Goal: Task Accomplishment & Management: Complete application form

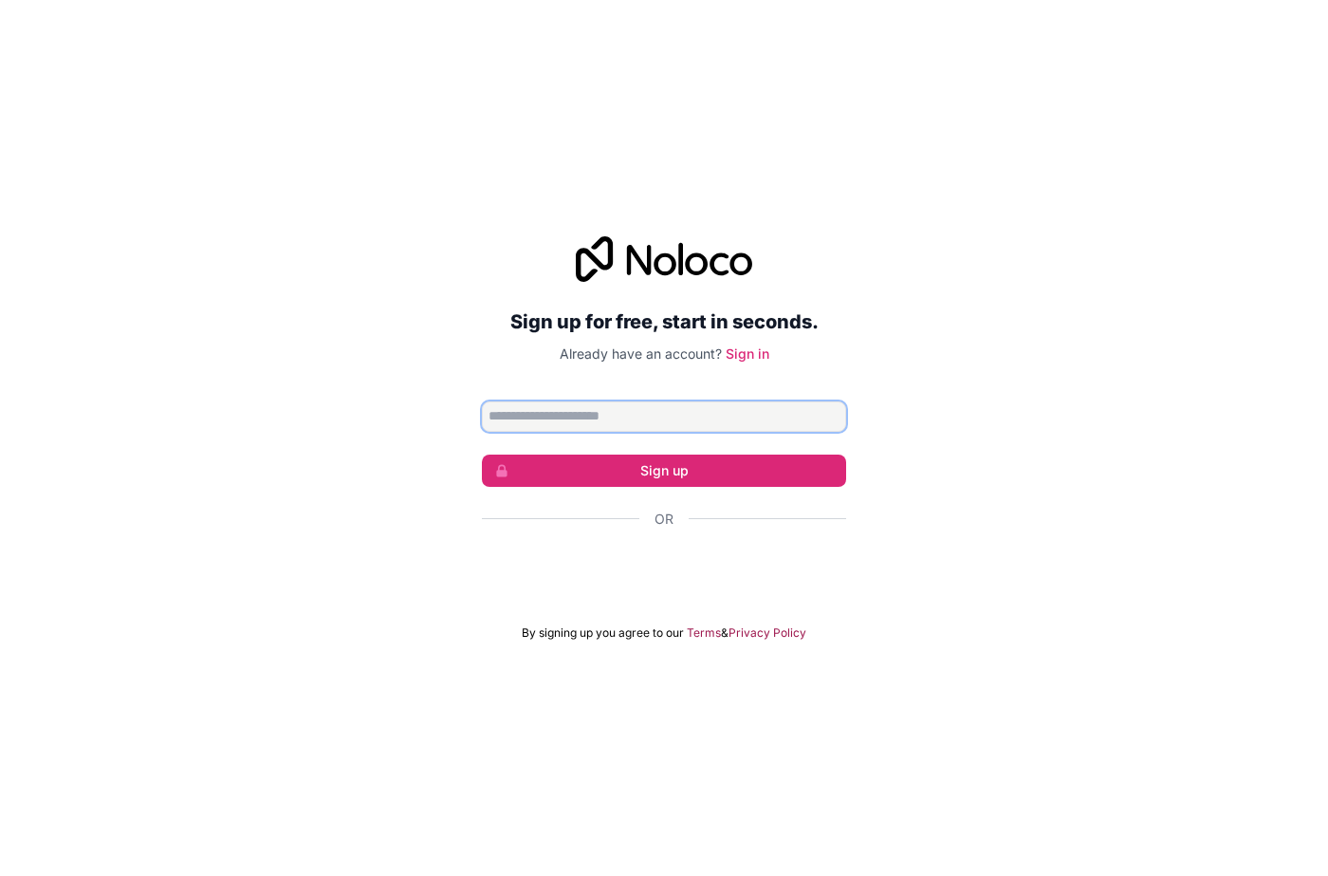
click at [578, 403] on input "Email address" at bounding box center [664, 416] width 364 height 30
click at [533, 416] on input "Email address" at bounding box center [664, 416] width 364 height 30
type input "**********"
click button "Sign up" at bounding box center [664, 470] width 364 height 32
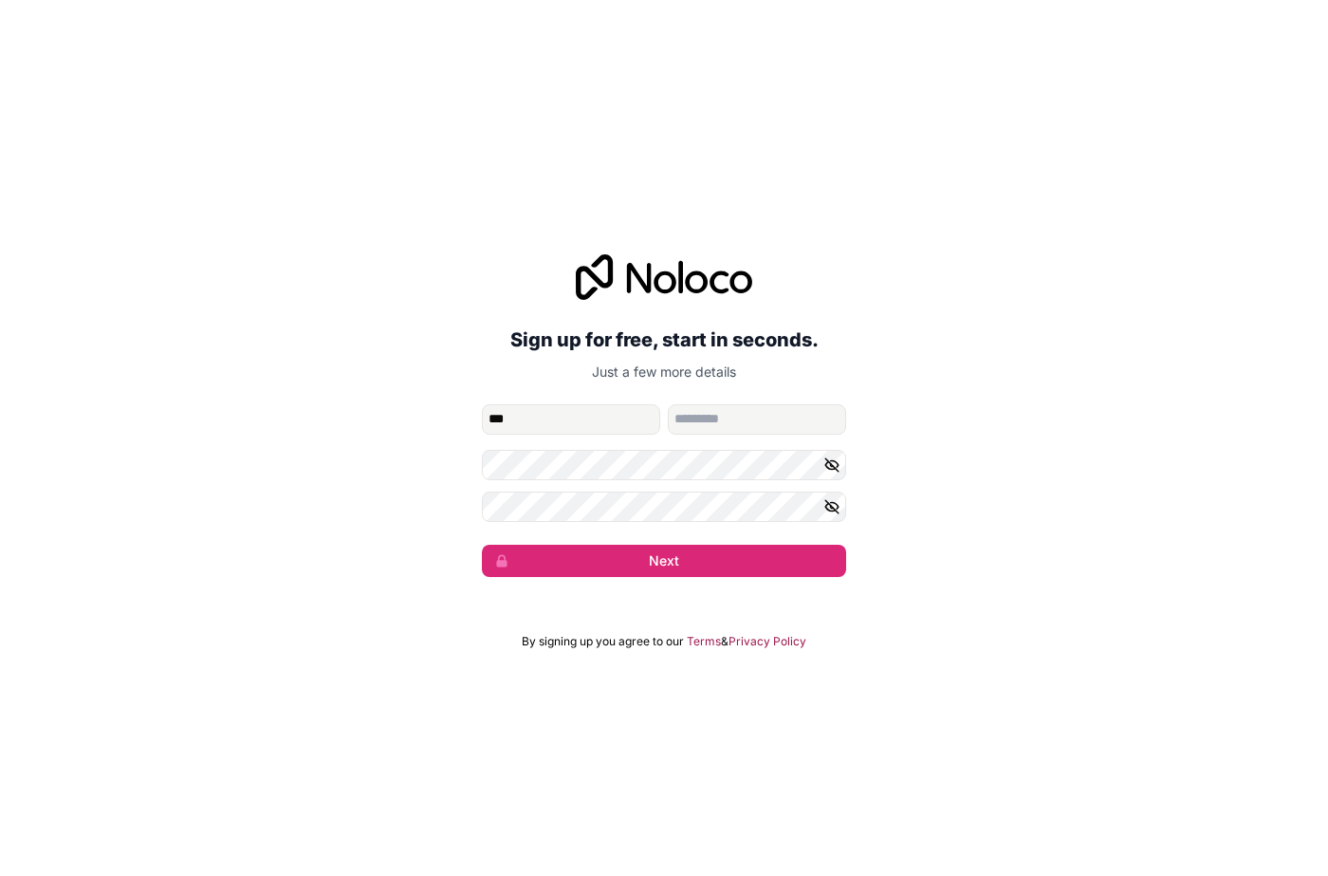
type input "*******"
click at [707, 417] on input "family-name" at bounding box center [757, 419] width 178 height 30
type input "******"
click at [471, 497] on div "**********" at bounding box center [664, 416] width 1328 height 376
click at [418, 513] on div "**********" at bounding box center [664, 416] width 1328 height 376
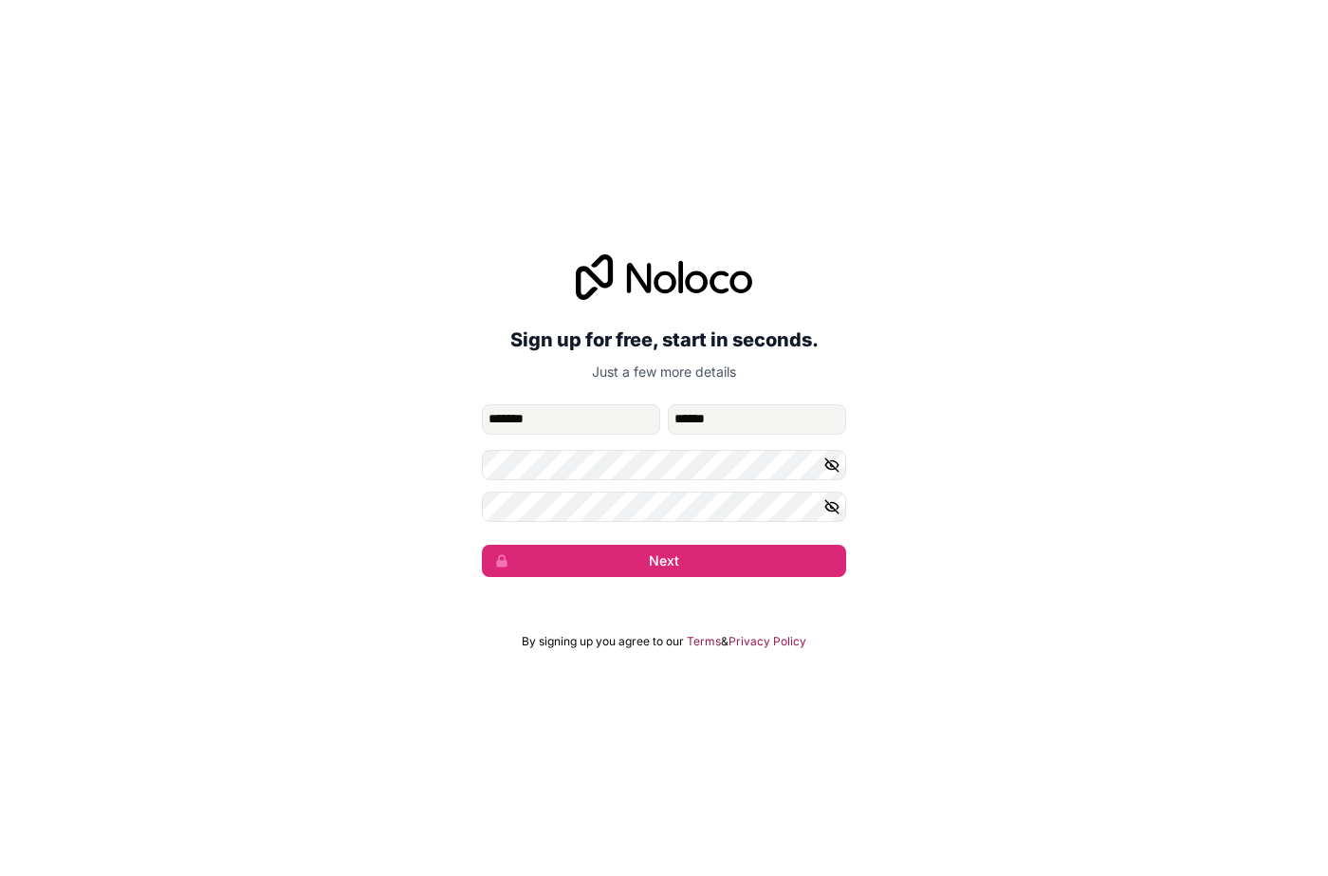
click at [826, 501] on icon "button" at bounding box center [831, 506] width 13 height 13
click at [347, 515] on div "**********" at bounding box center [664, 416] width 1328 height 376
click at [836, 461] on icon "button" at bounding box center [831, 464] width 13 height 9
click at [359, 468] on div "**********" at bounding box center [664, 416] width 1328 height 376
click at [610, 576] on button "Next" at bounding box center [664, 561] width 364 height 32
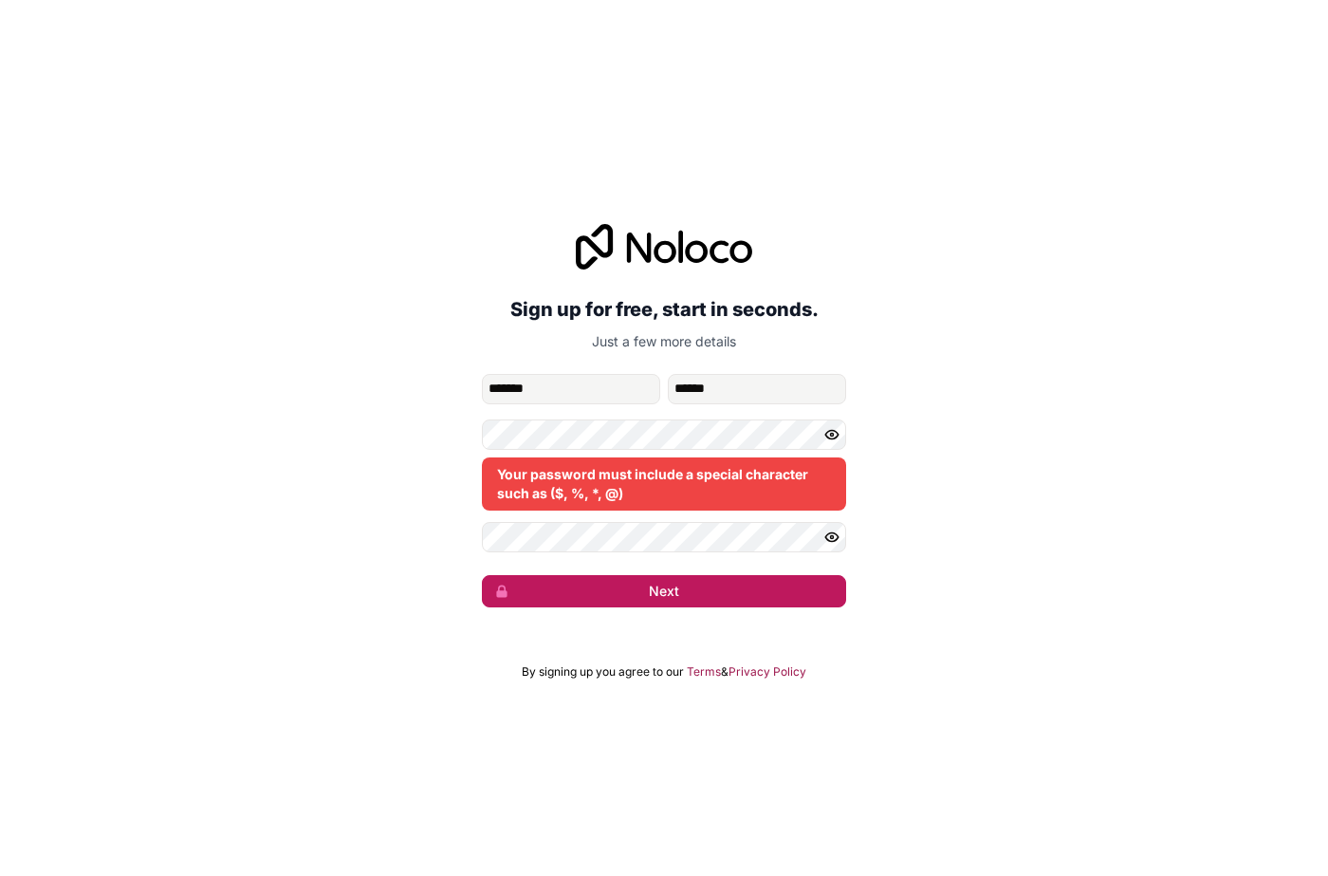
click at [645, 597] on button "Next" at bounding box center [664, 591] width 364 height 32
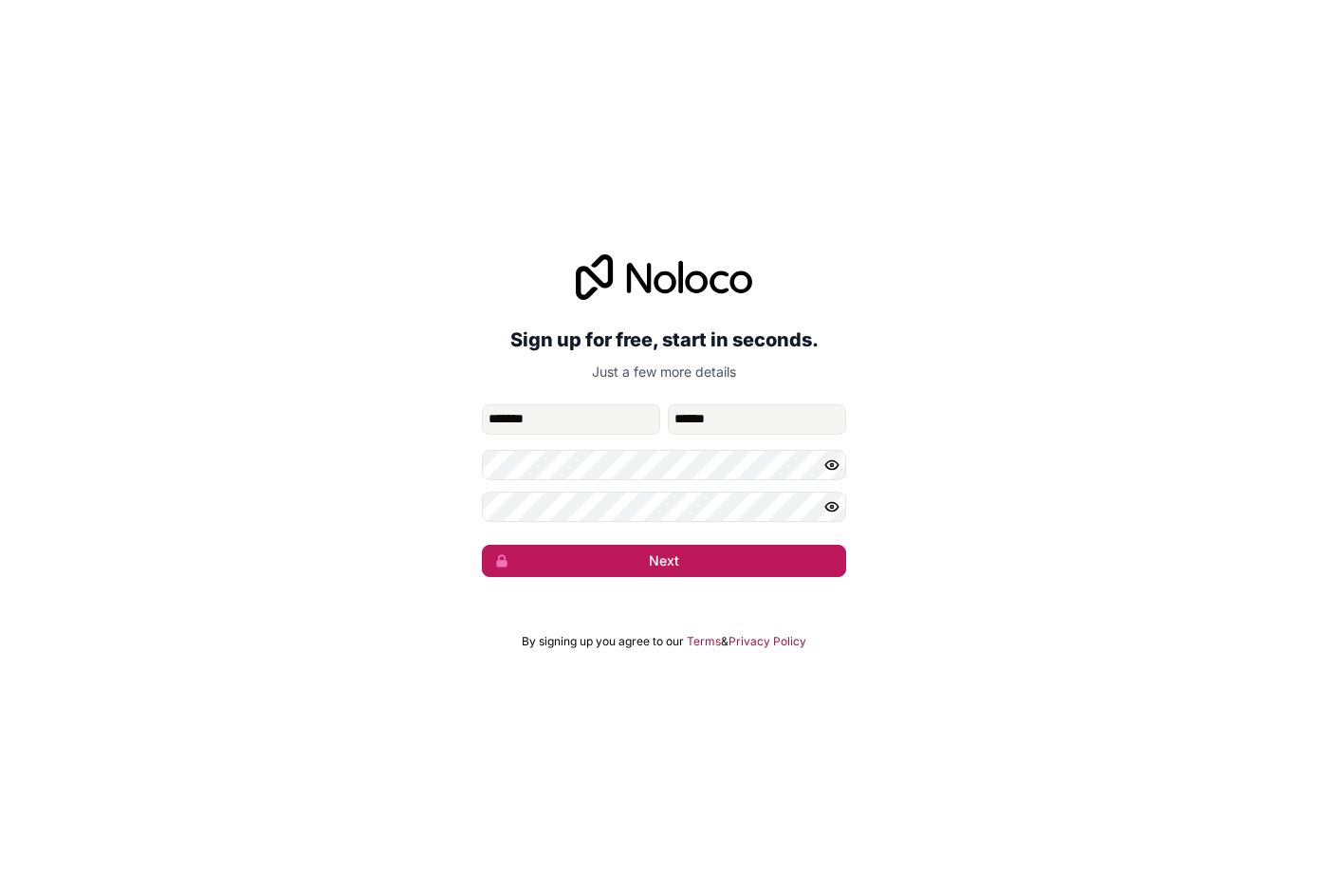
click at [637, 546] on button "Next" at bounding box center [664, 561] width 364 height 32
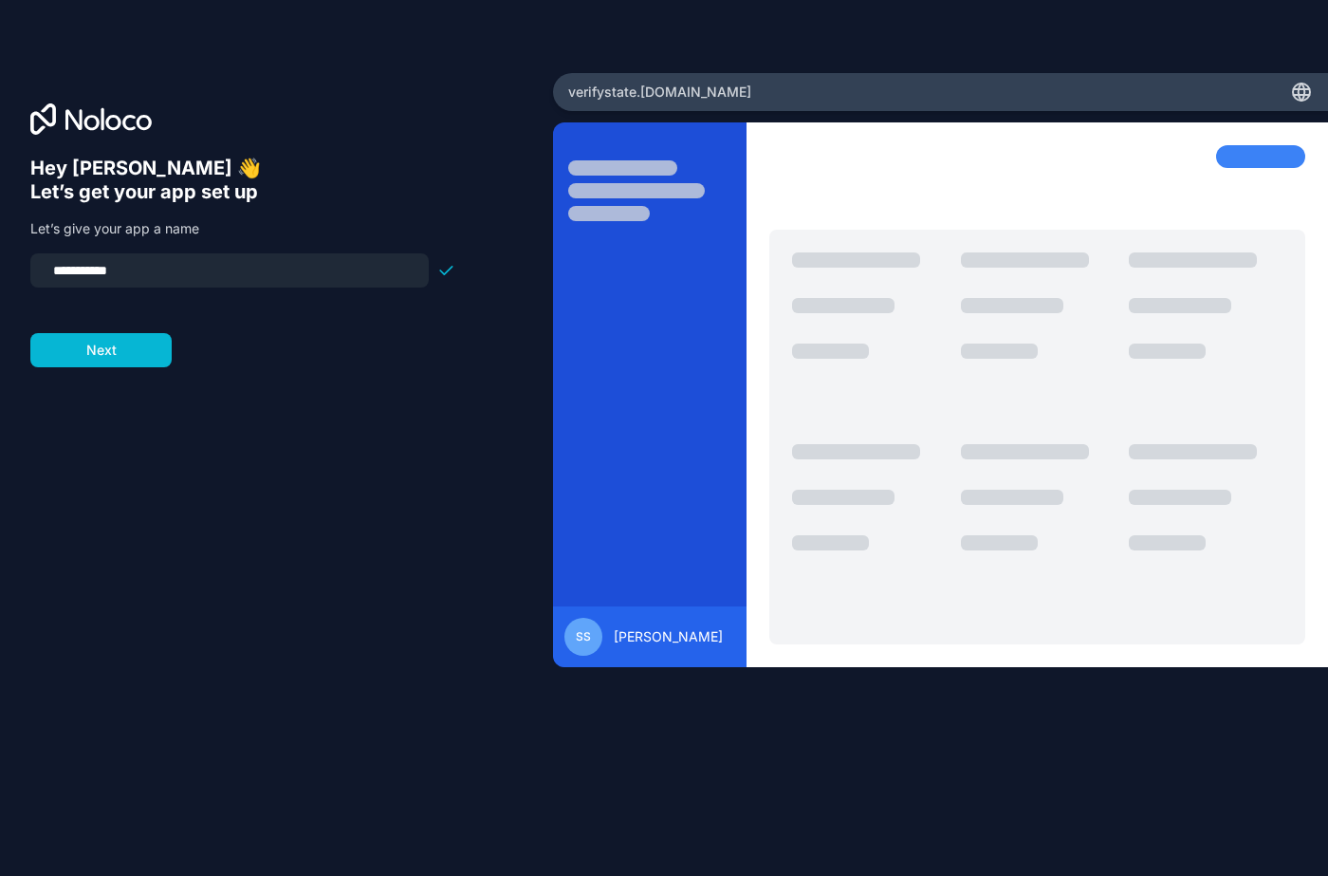
click at [709, 336] on div at bounding box center [650, 406] width 194 height 522
click at [138, 358] on button "Next" at bounding box center [100, 350] width 141 height 34
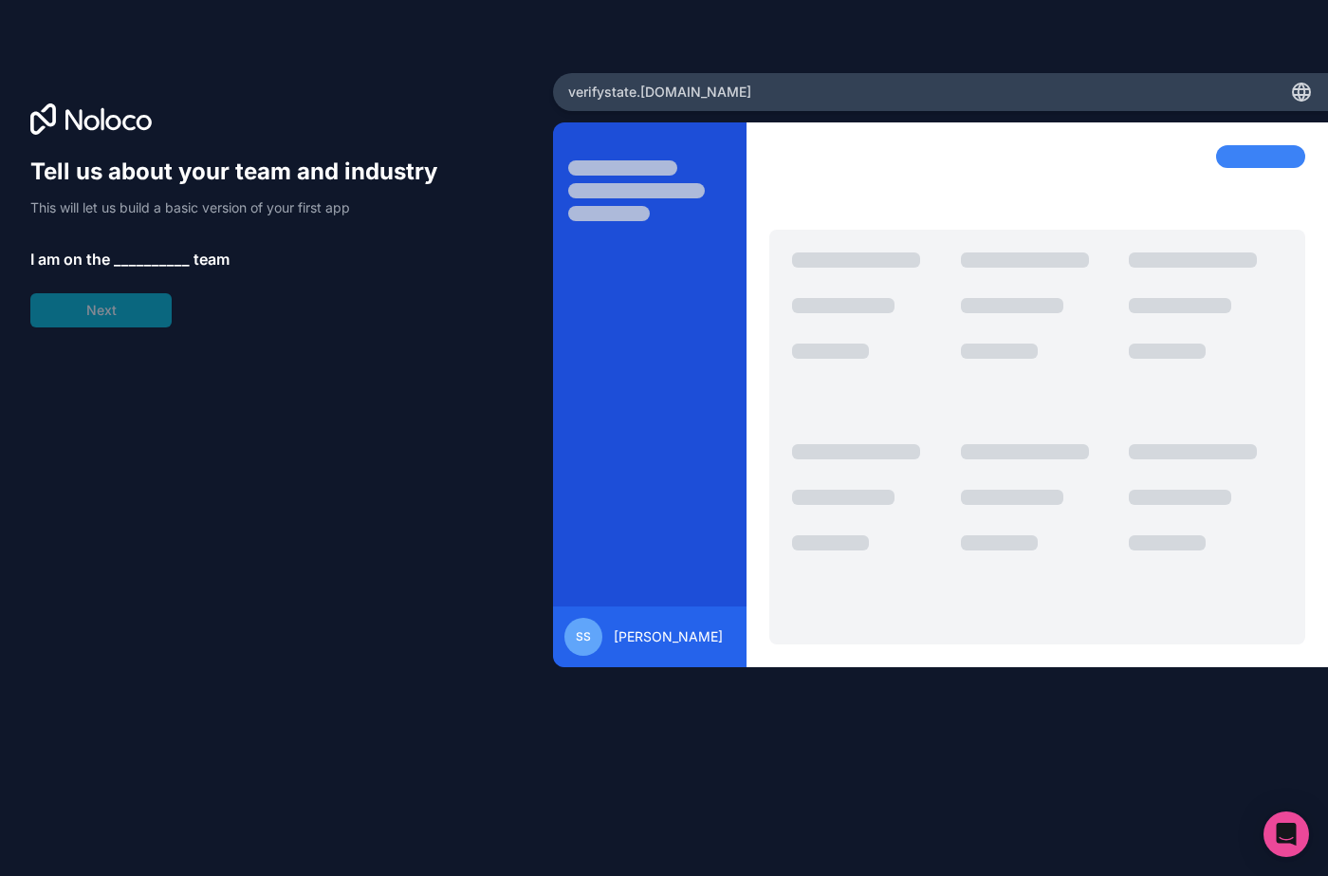
click at [141, 260] on span "__________" at bounding box center [152, 259] width 76 height 23
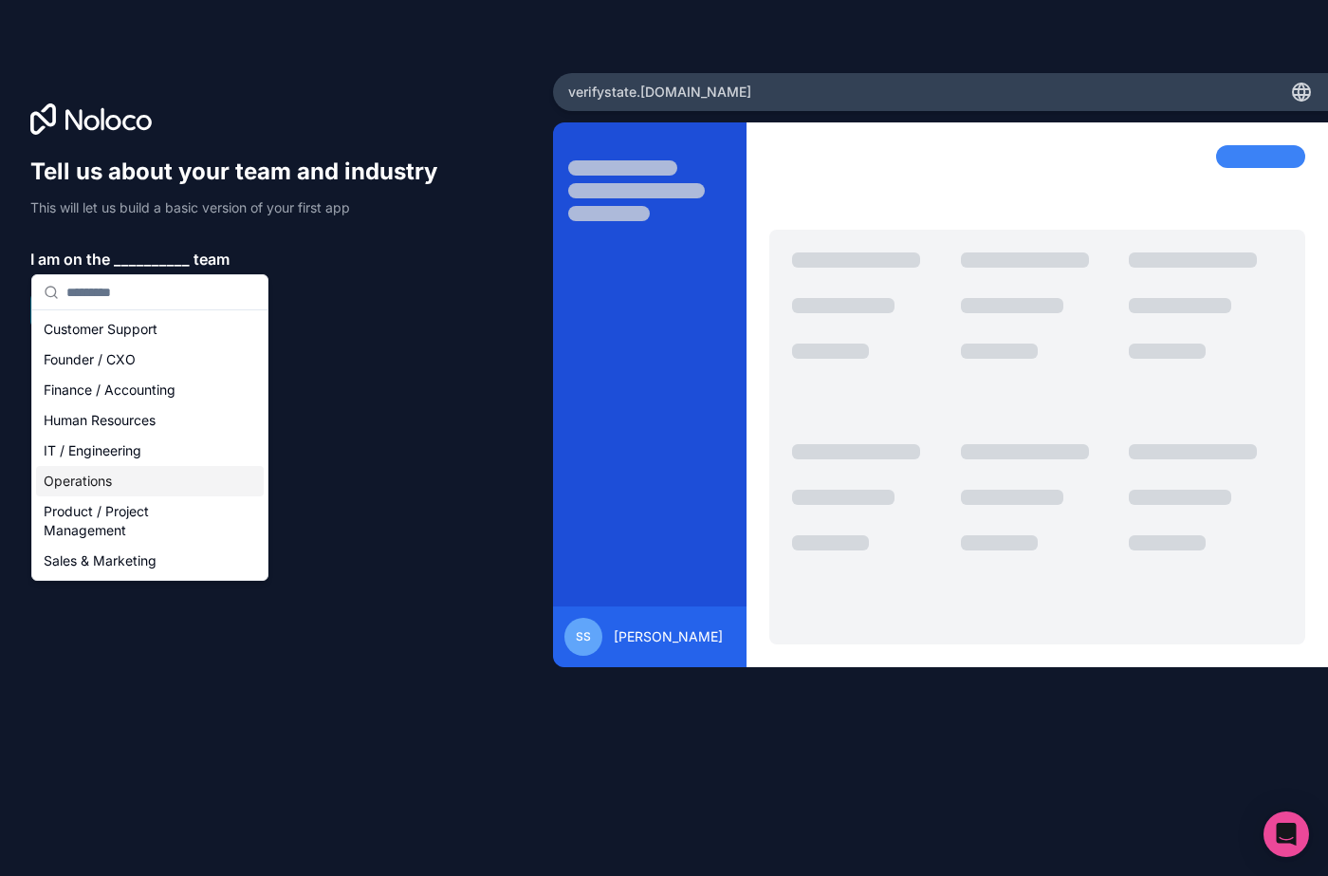
click at [161, 469] on div "Operations" at bounding box center [150, 481] width 228 height 30
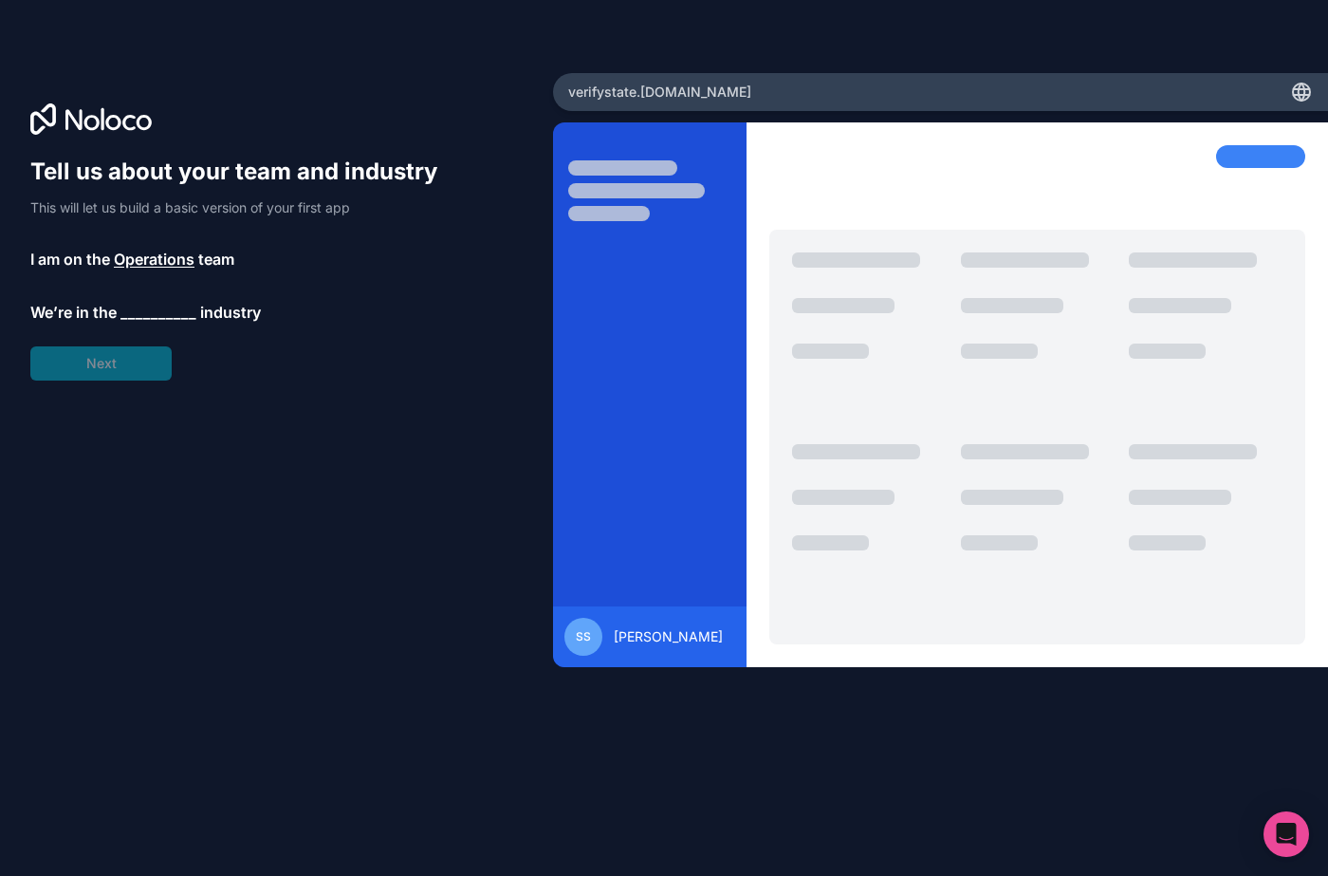
click at [149, 314] on span "__________" at bounding box center [158, 312] width 76 height 23
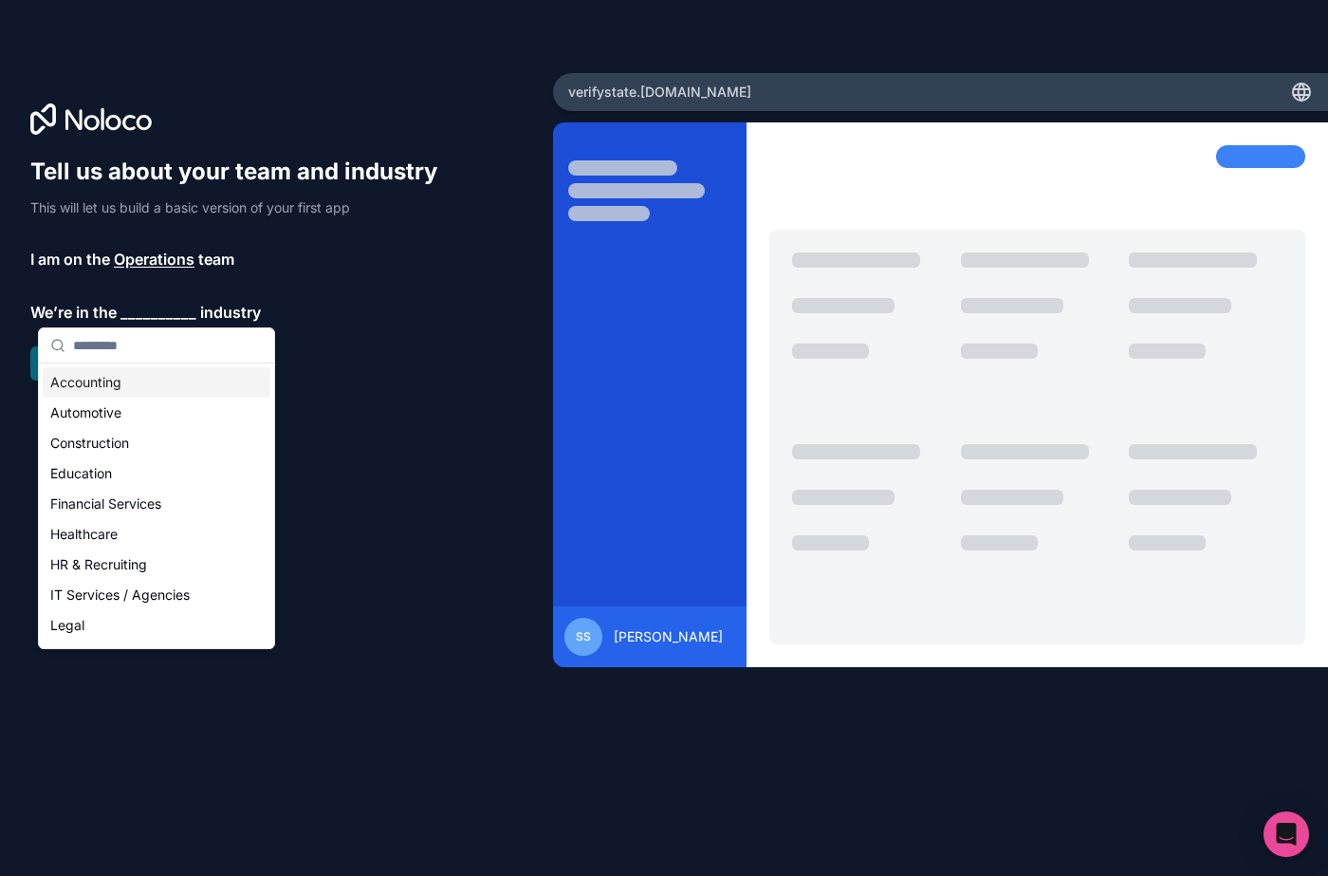
click at [154, 334] on input "text" at bounding box center [168, 345] width 190 height 34
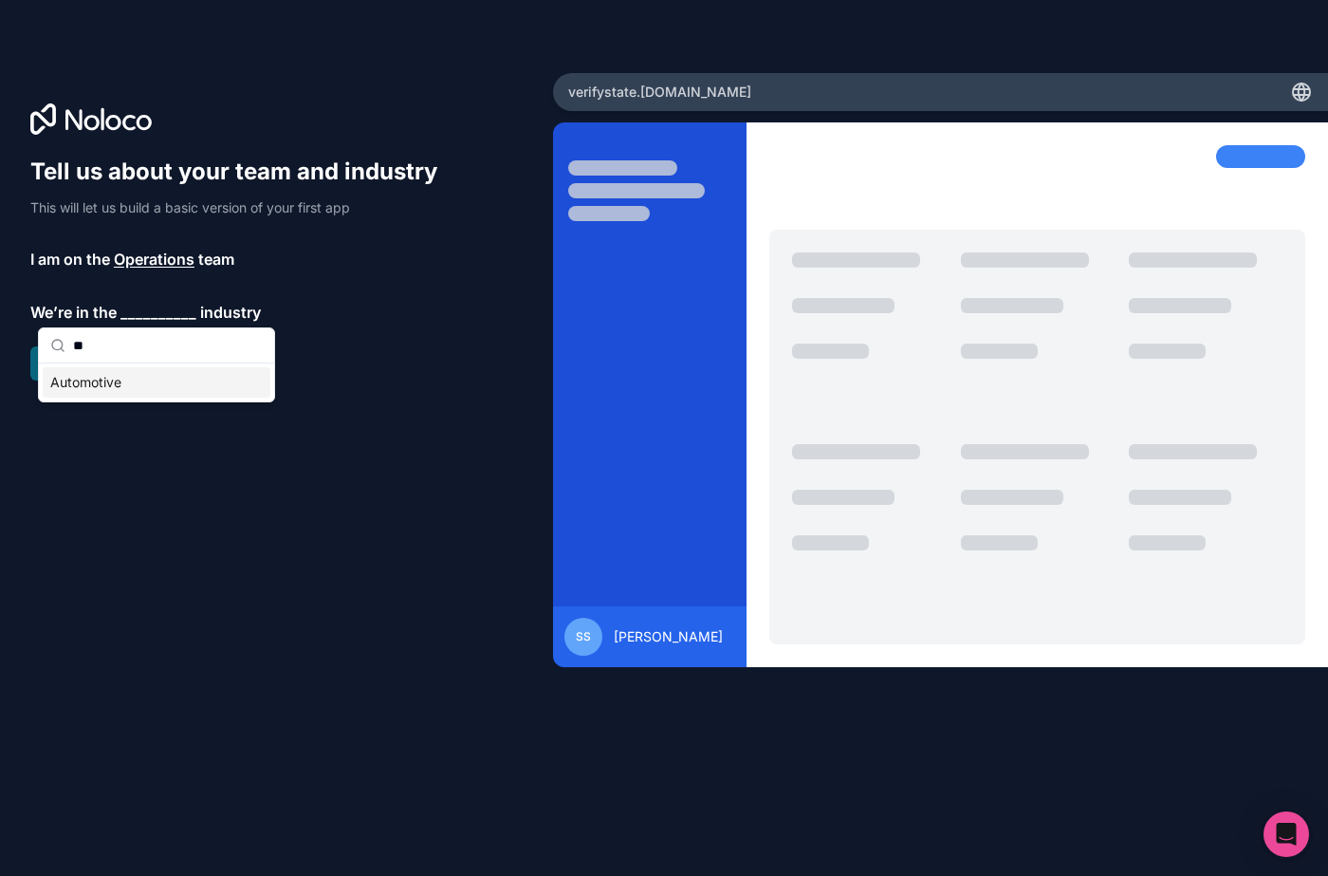
type input "*"
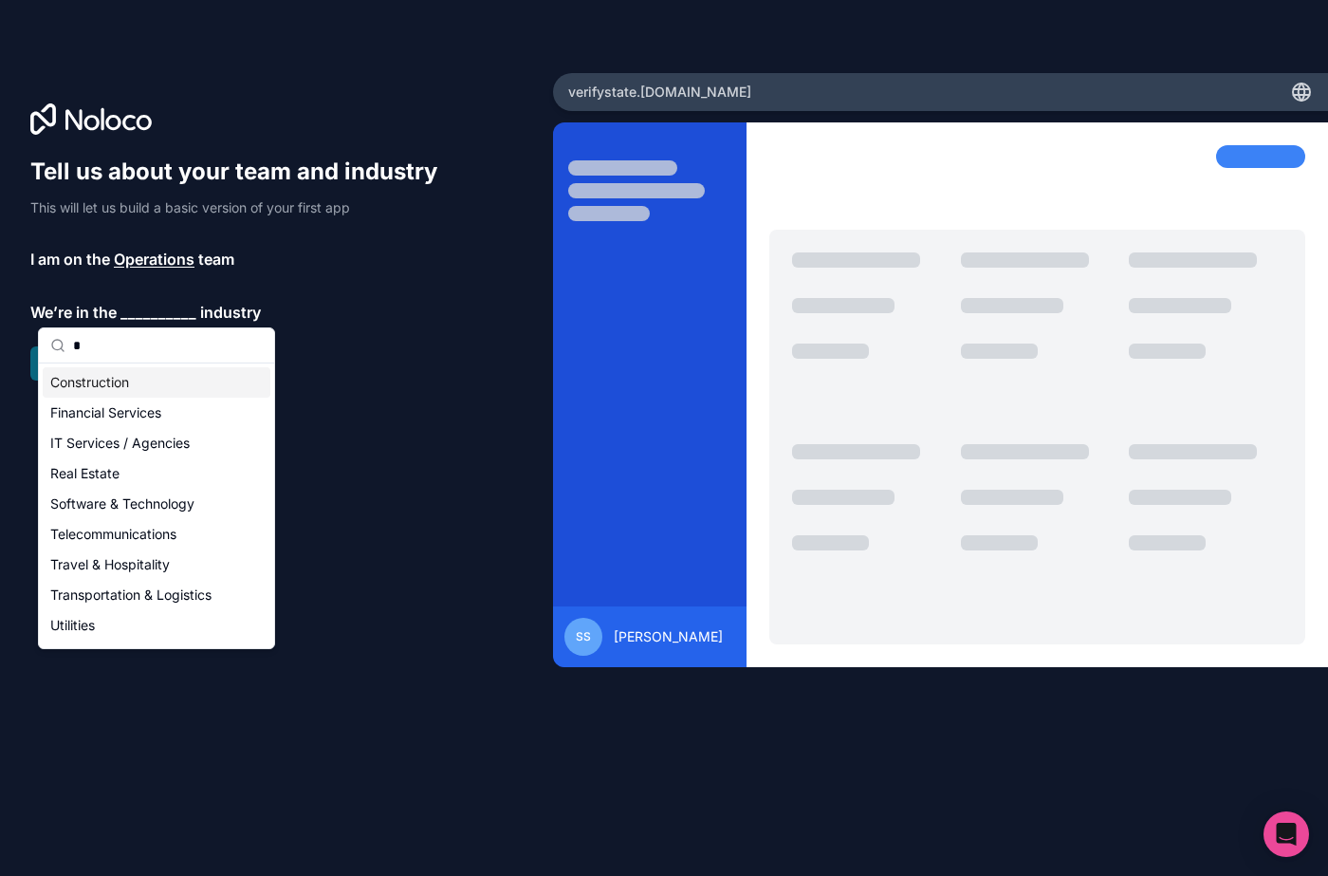
scroll to position [23, 0]
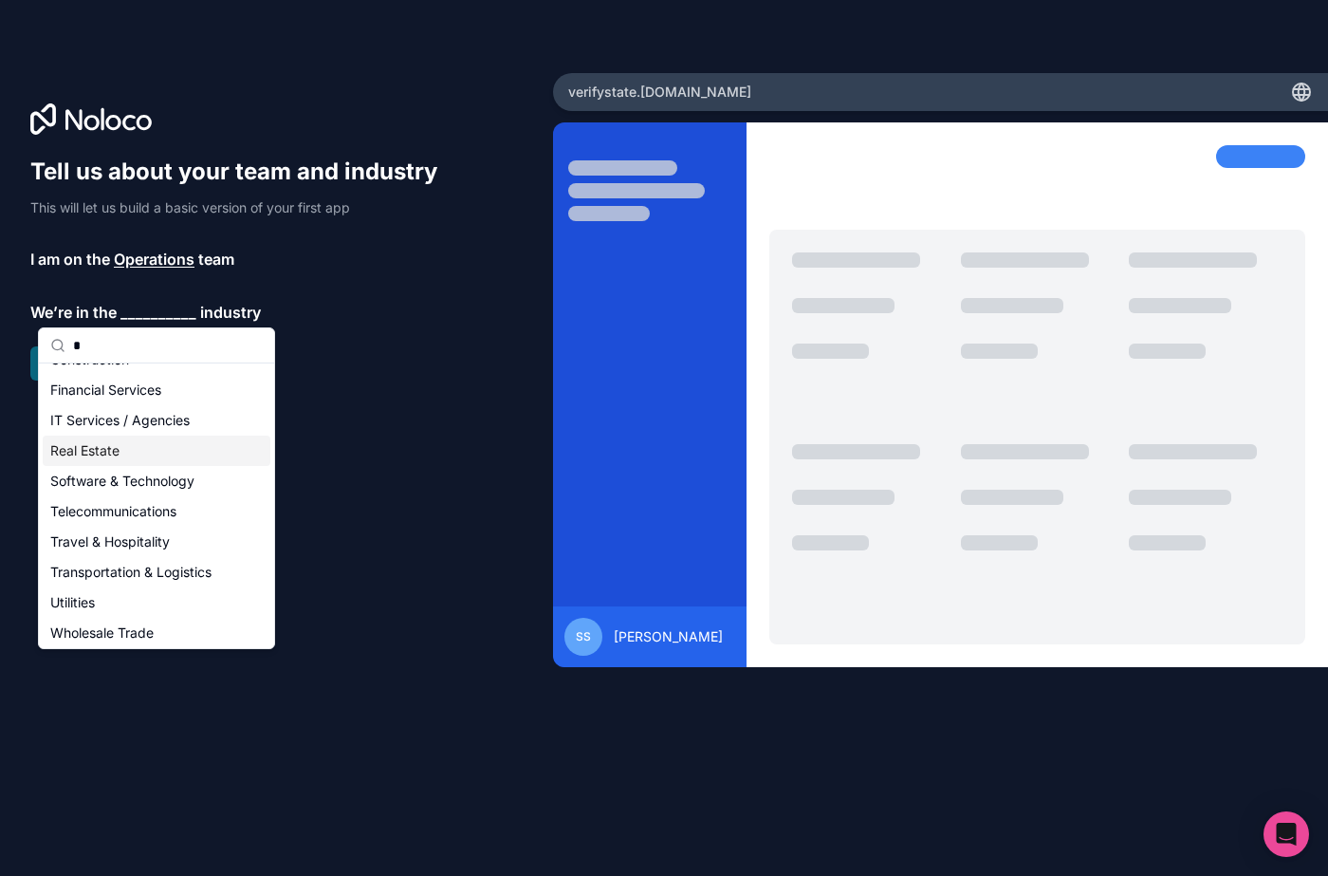
type input "*"
click at [139, 443] on div "Real Estate" at bounding box center [157, 450] width 228 height 30
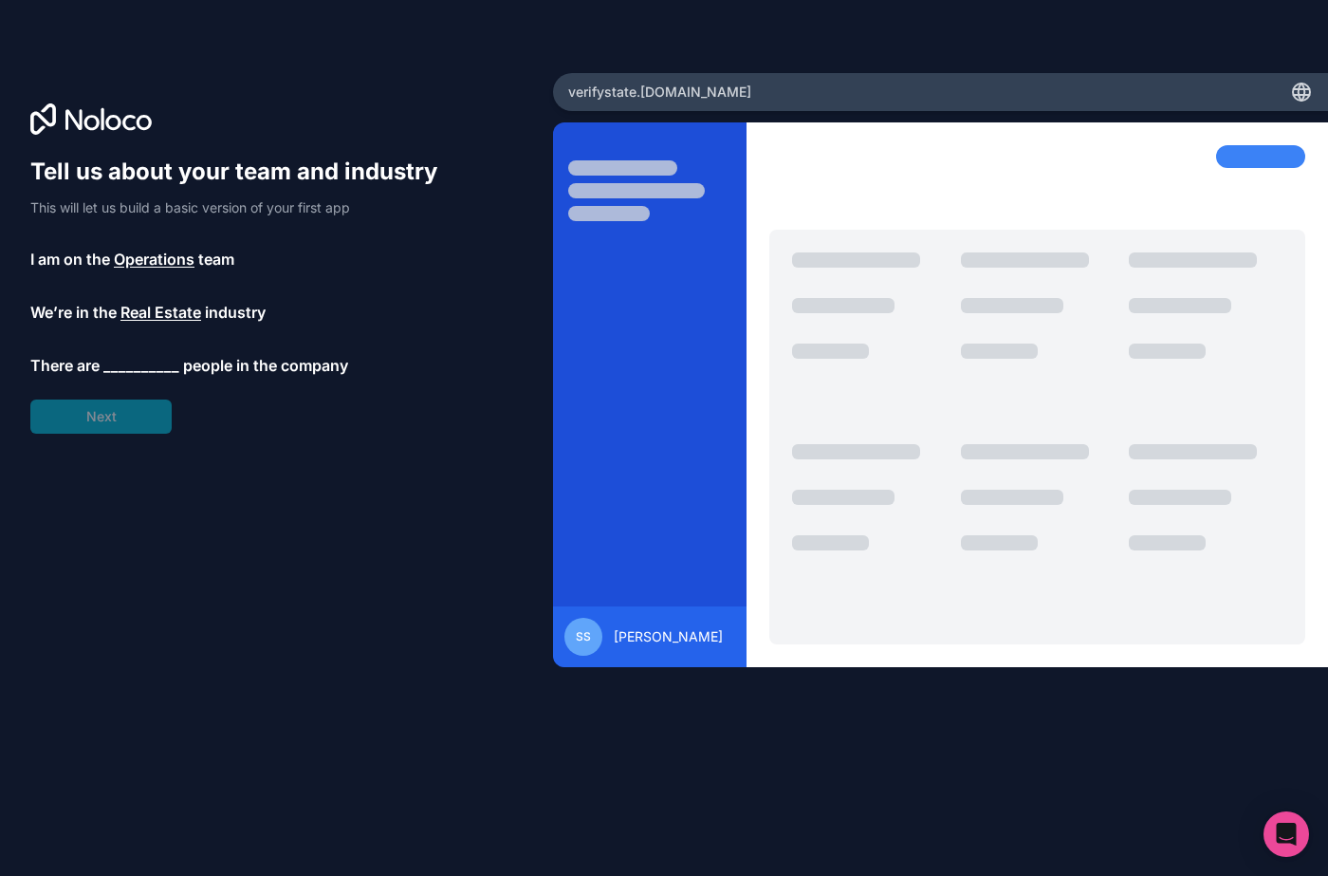
click at [141, 373] on span "__________" at bounding box center [141, 365] width 76 height 23
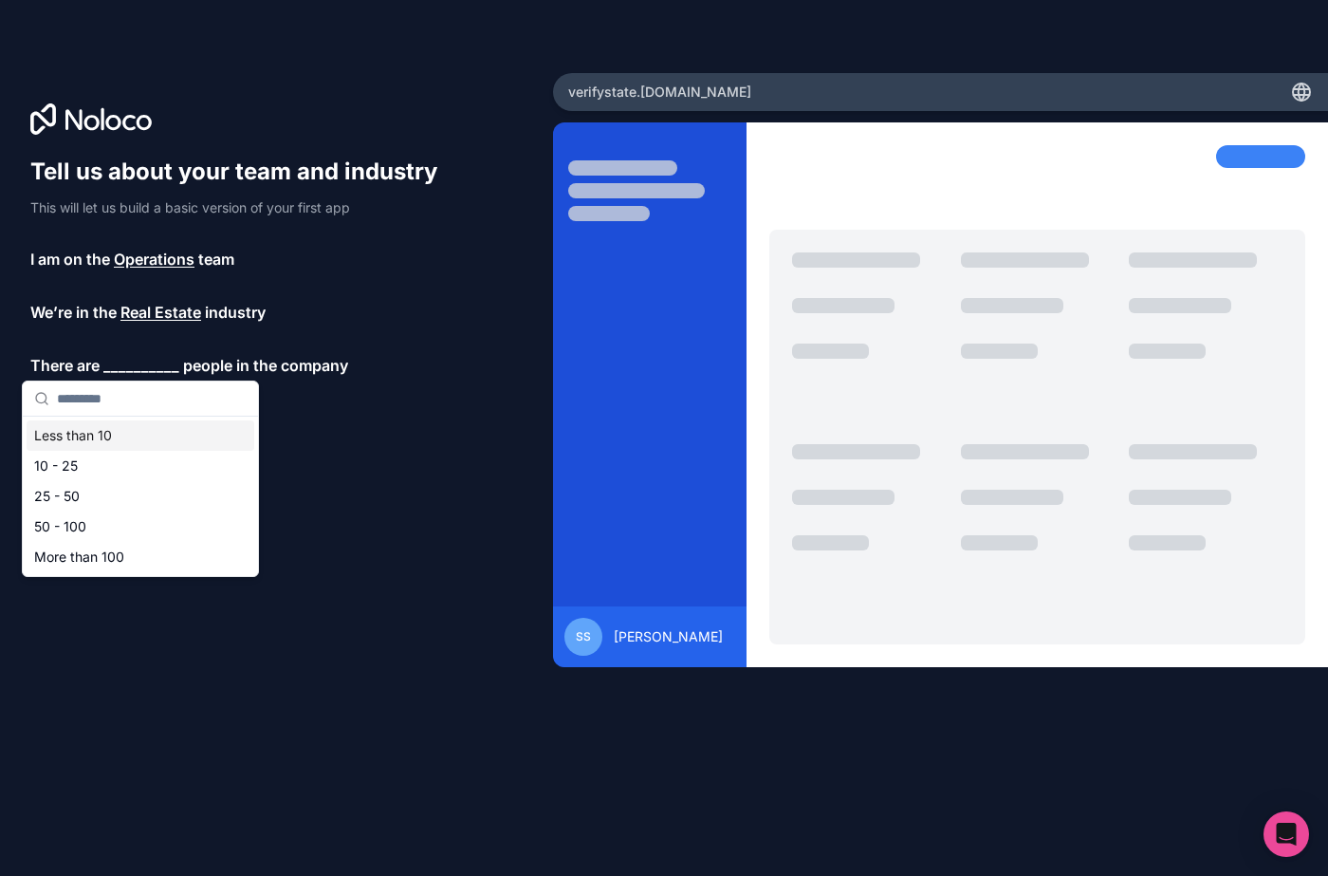
click at [113, 433] on div "Less than 10" at bounding box center [141, 435] width 228 height 30
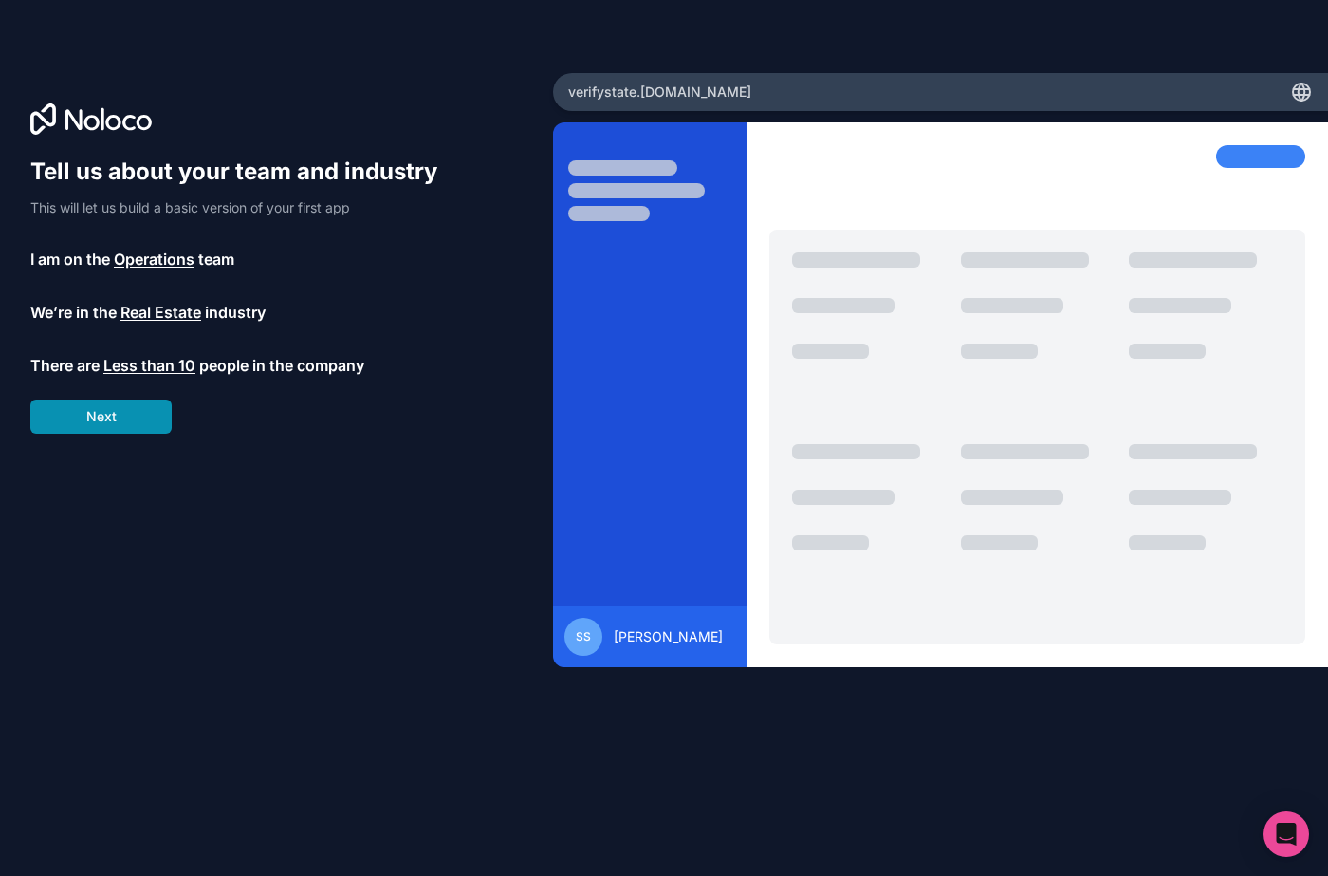
click at [115, 416] on button "Next" at bounding box center [100, 416] width 141 height 34
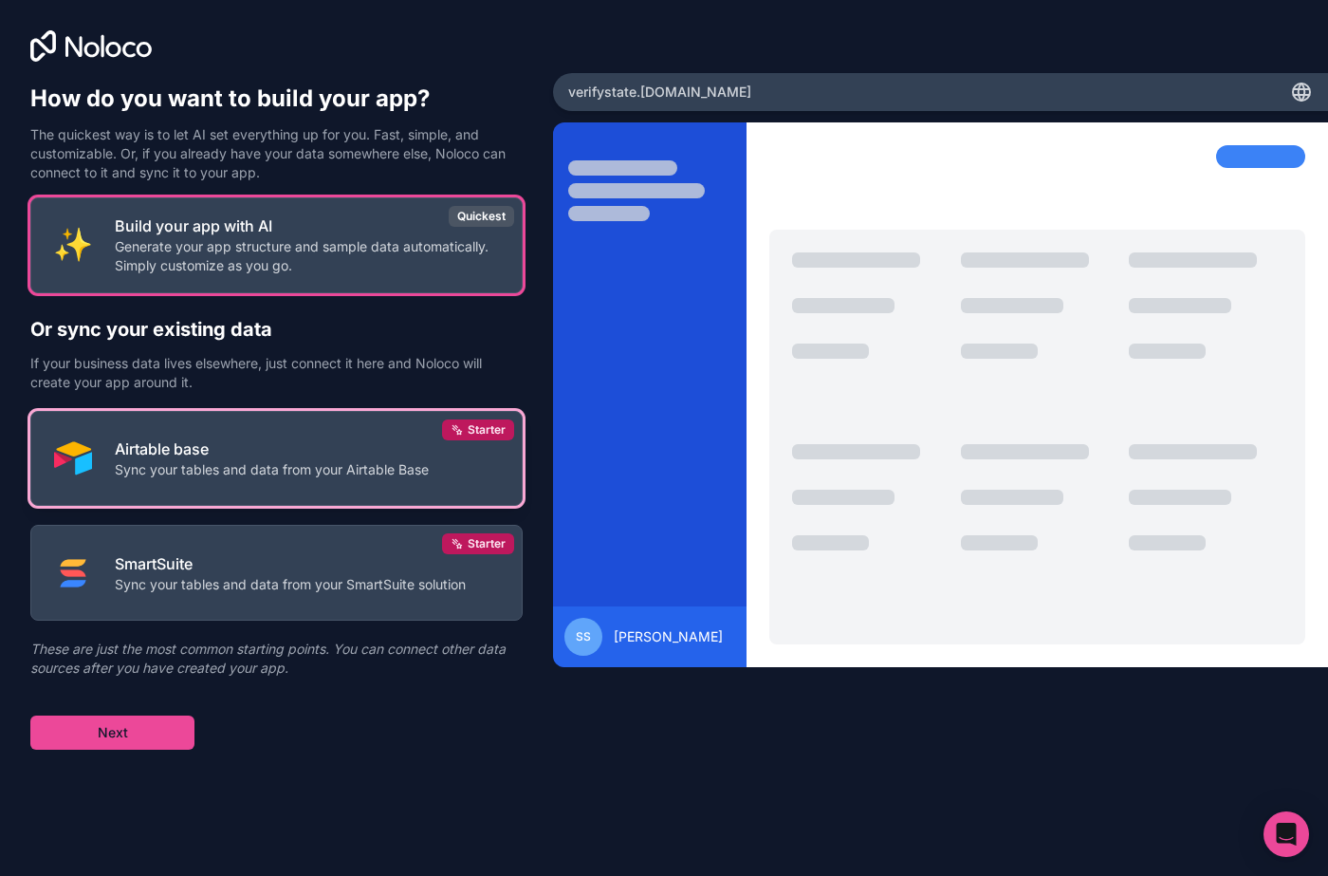
click at [126, 473] on p "Sync your tables and data from your Airtable Base" at bounding box center [272, 469] width 314 height 19
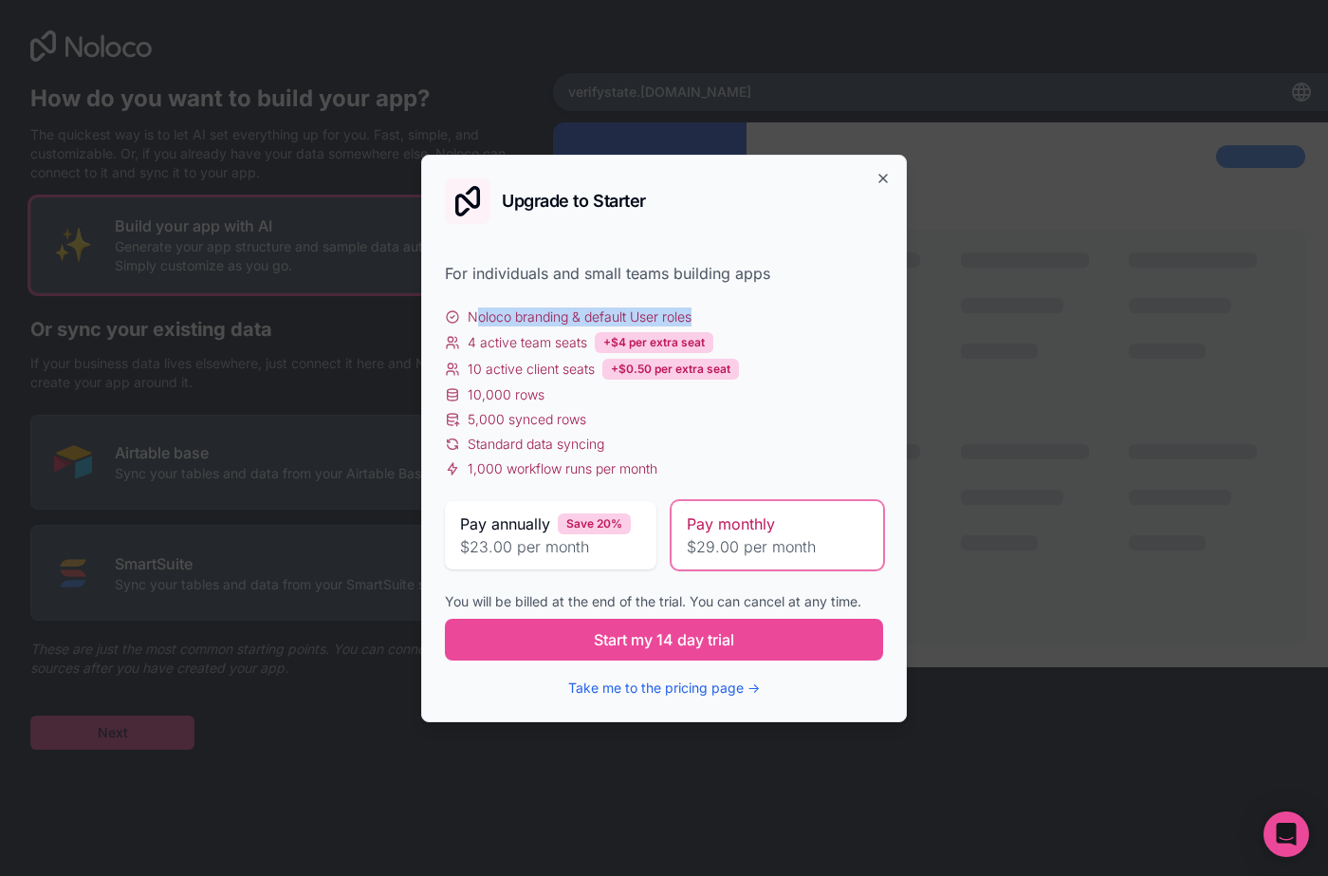
drag, startPoint x: 473, startPoint y: 314, endPoint x: 709, endPoint y: 323, distance: 235.4
click at [709, 323] on div "Noloco branding & default User roles" at bounding box center [664, 316] width 438 height 19
click at [758, 279] on div "For individuals and small teams building apps" at bounding box center [664, 273] width 438 height 23
click at [874, 188] on div "Upgrade to Starter" at bounding box center [664, 201] width 438 height 46
click at [877, 179] on icon "button" at bounding box center [883, 178] width 15 height 15
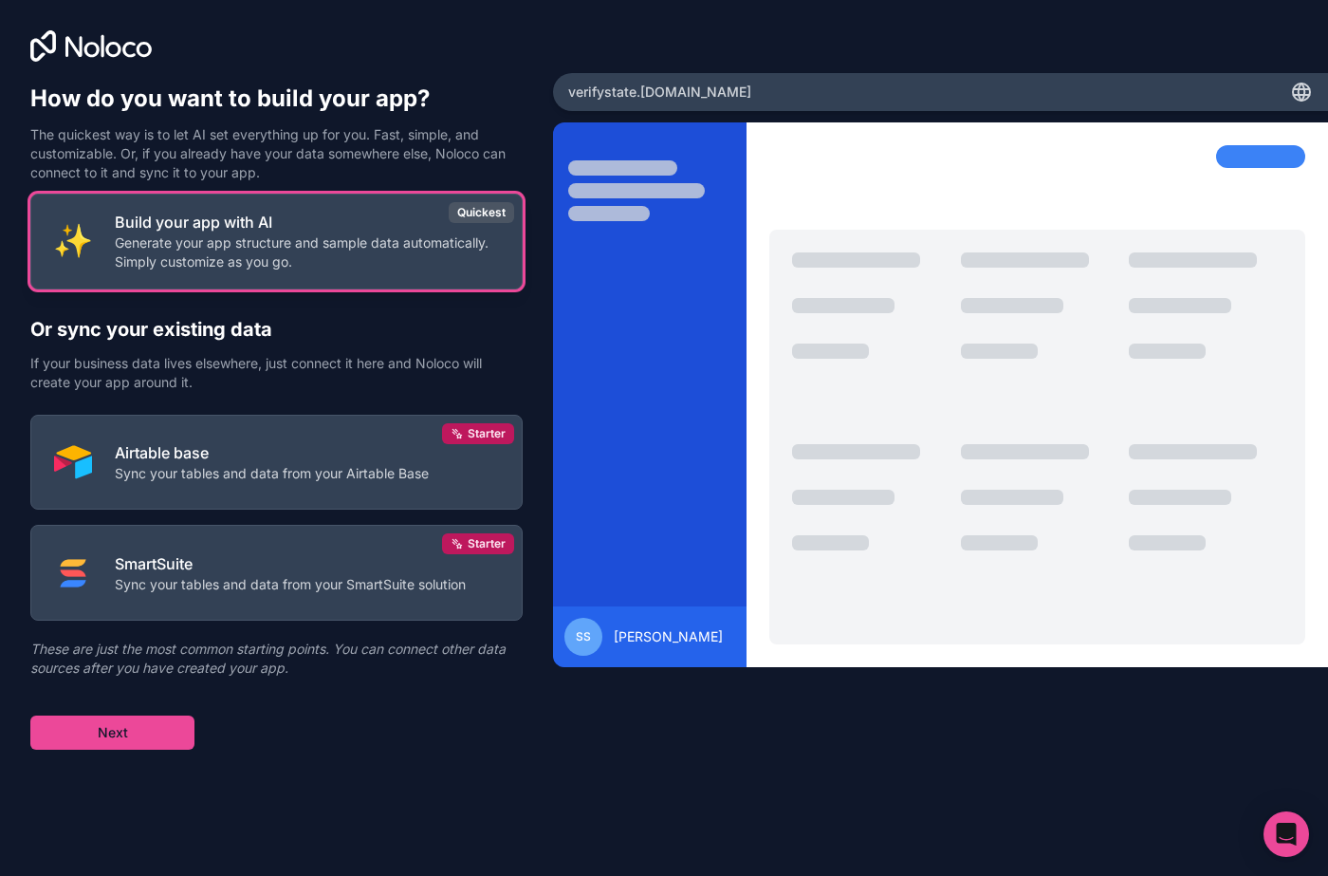
click at [433, 239] on p "Generate your app structure and sample data automatically. Simply customize as …" at bounding box center [307, 252] width 384 height 38
click at [233, 224] on p "Build your app with AI" at bounding box center [307, 222] width 384 height 23
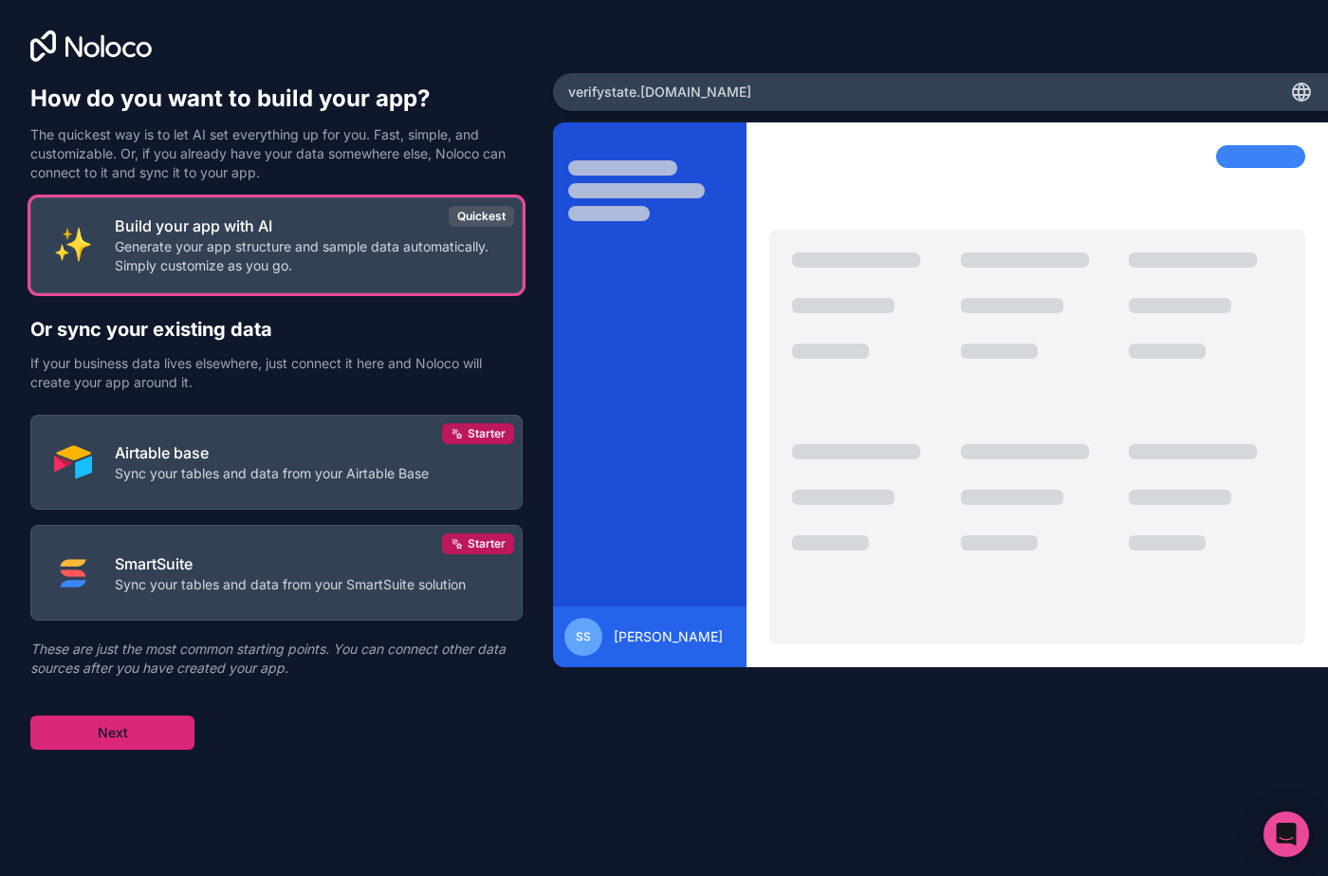
click at [98, 728] on button "Next" at bounding box center [112, 732] width 164 height 34
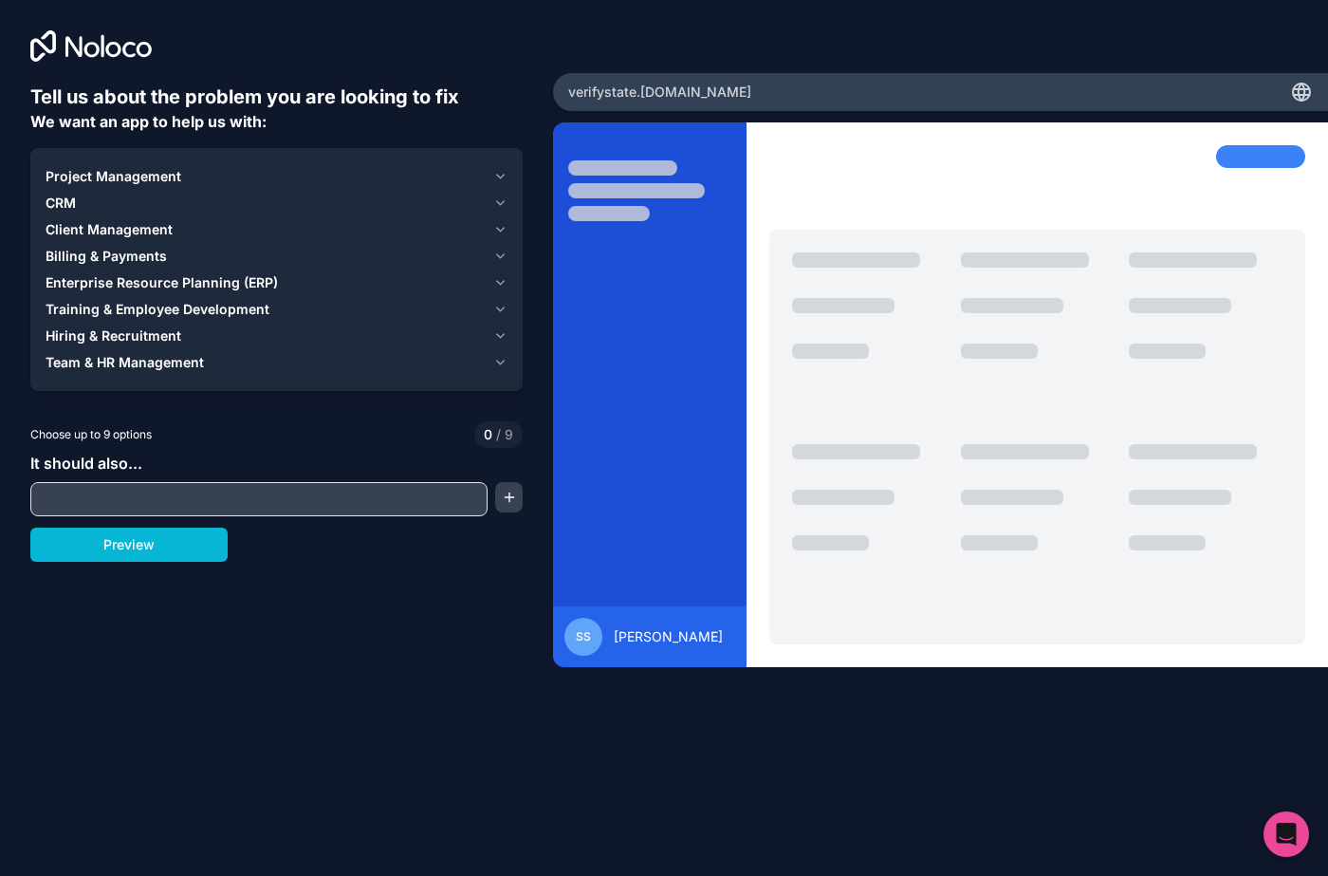
click at [123, 506] on input "text" at bounding box center [259, 499] width 448 height 27
click at [499, 357] on icon "button" at bounding box center [500, 362] width 14 height 15
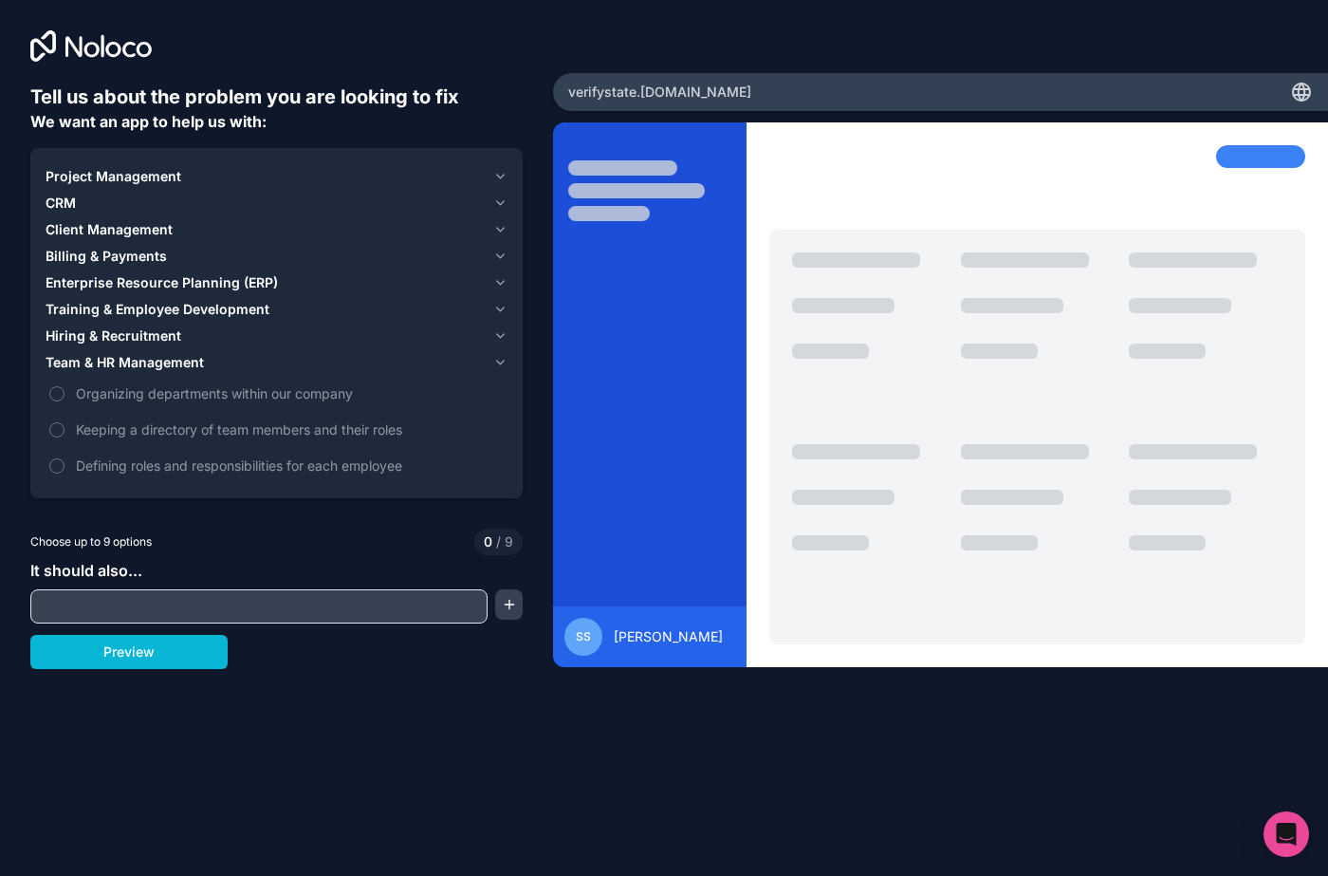
click at [502, 178] on icon "button" at bounding box center [500, 176] width 14 height 15
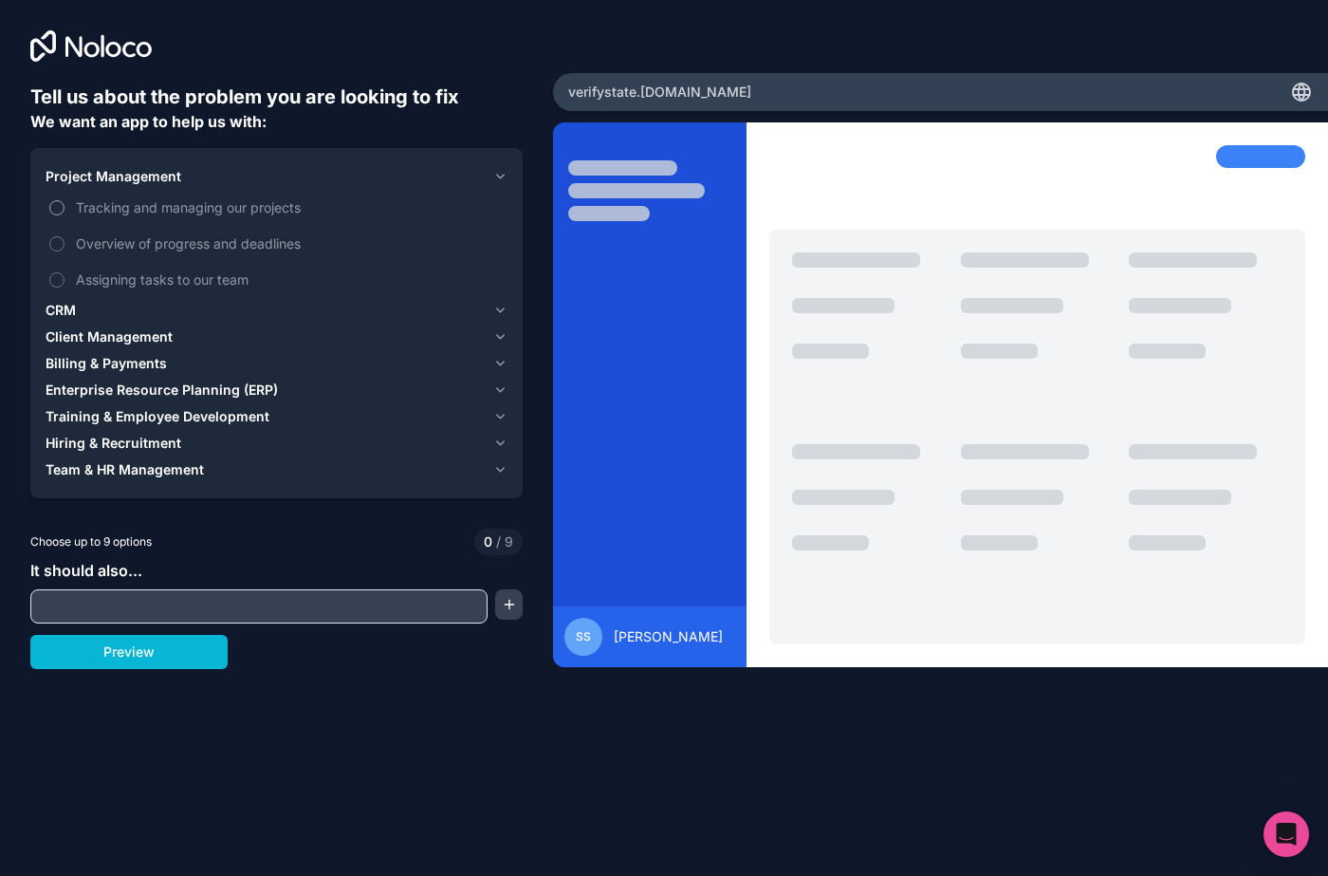
click at [206, 208] on span "Tracking and managing our projects" at bounding box center [290, 207] width 428 height 20
click at [65, 208] on button "Tracking and managing our projects" at bounding box center [56, 207] width 15 height 15
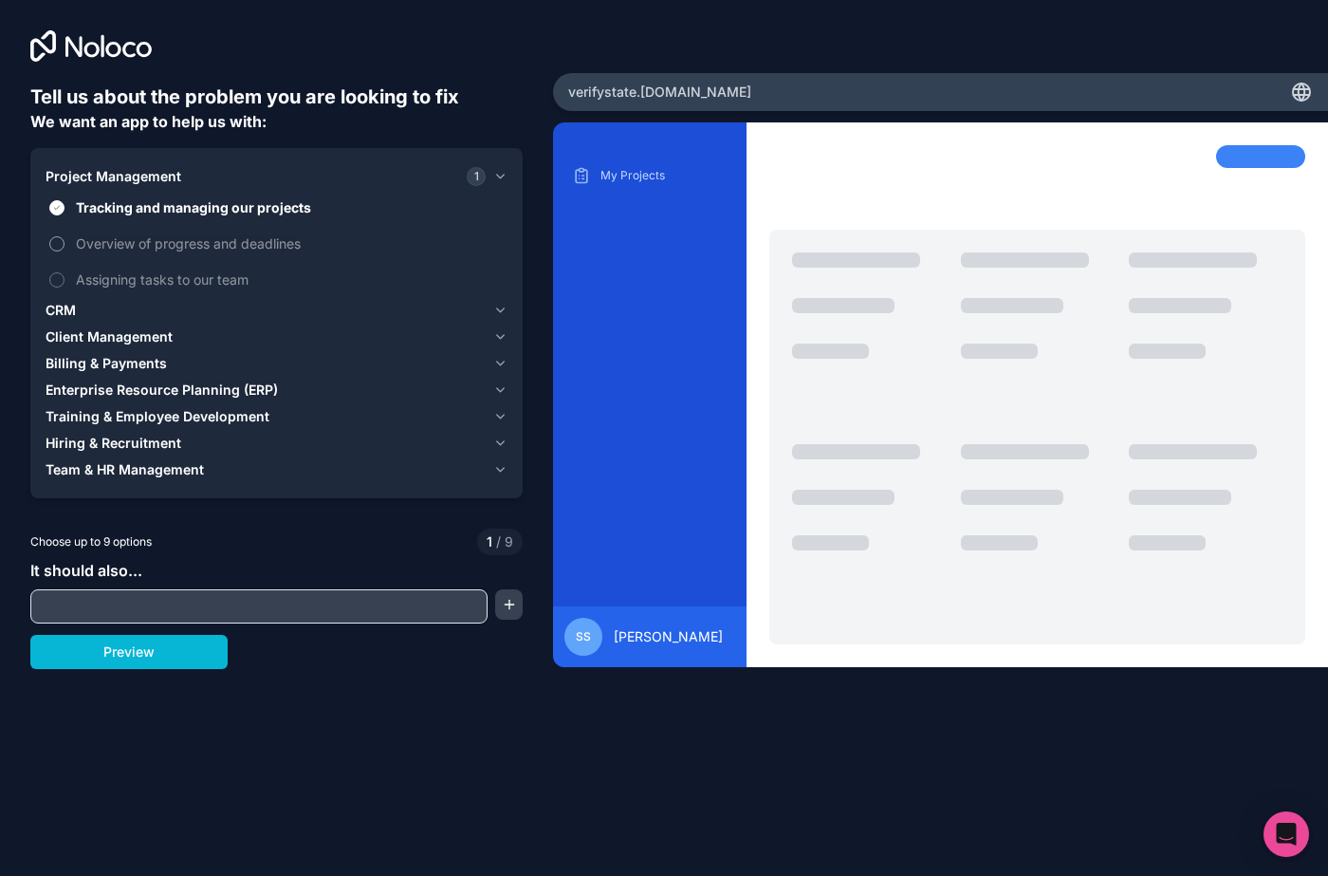
click at [164, 240] on span "Overview of progress and deadlines" at bounding box center [290, 243] width 428 height 20
click at [65, 240] on button "Overview of progress and deadlines" at bounding box center [56, 243] width 15 height 15
click at [173, 316] on div "CRM" at bounding box center [266, 310] width 440 height 19
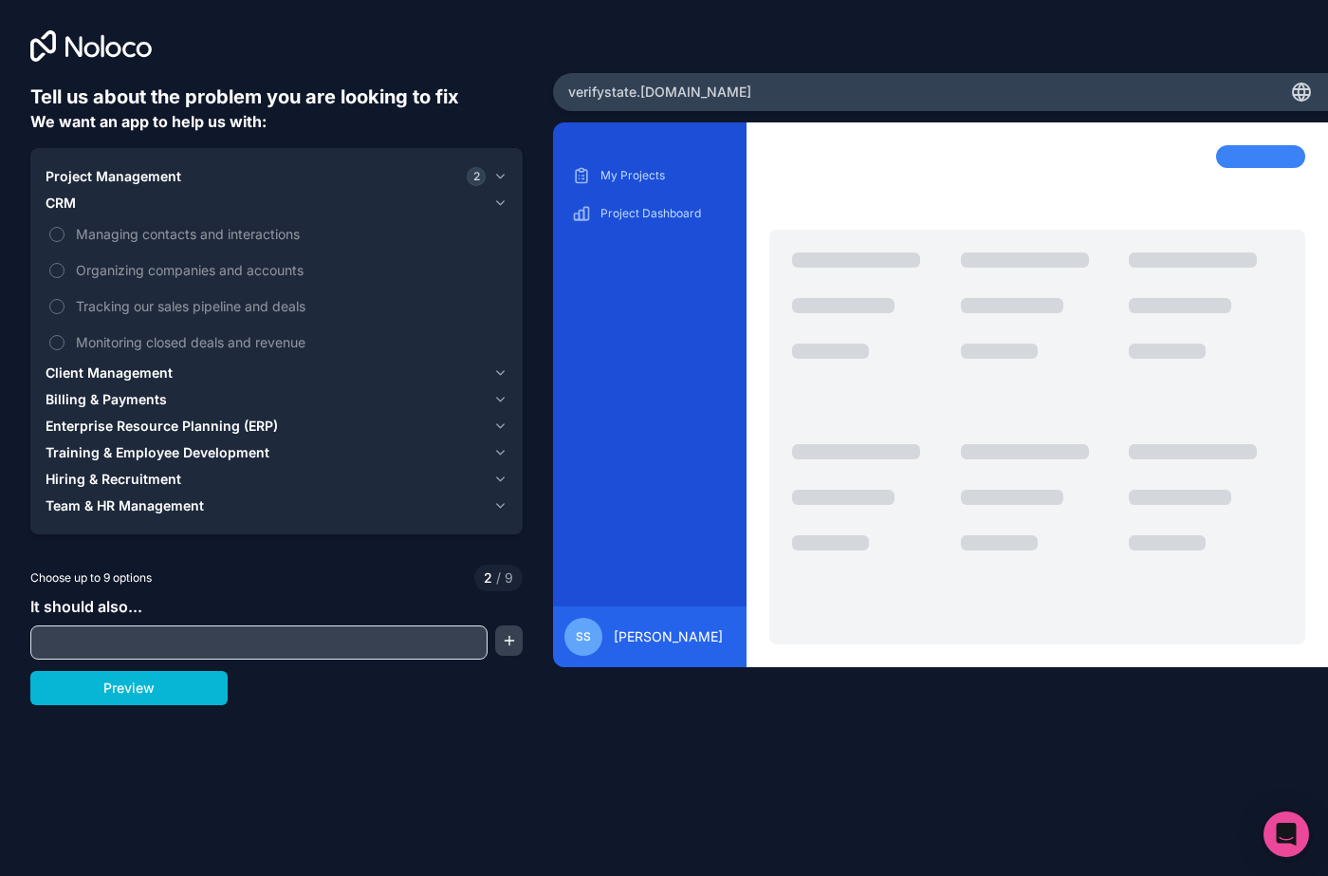
click at [186, 383] on button "Client Management" at bounding box center [277, 373] width 462 height 27
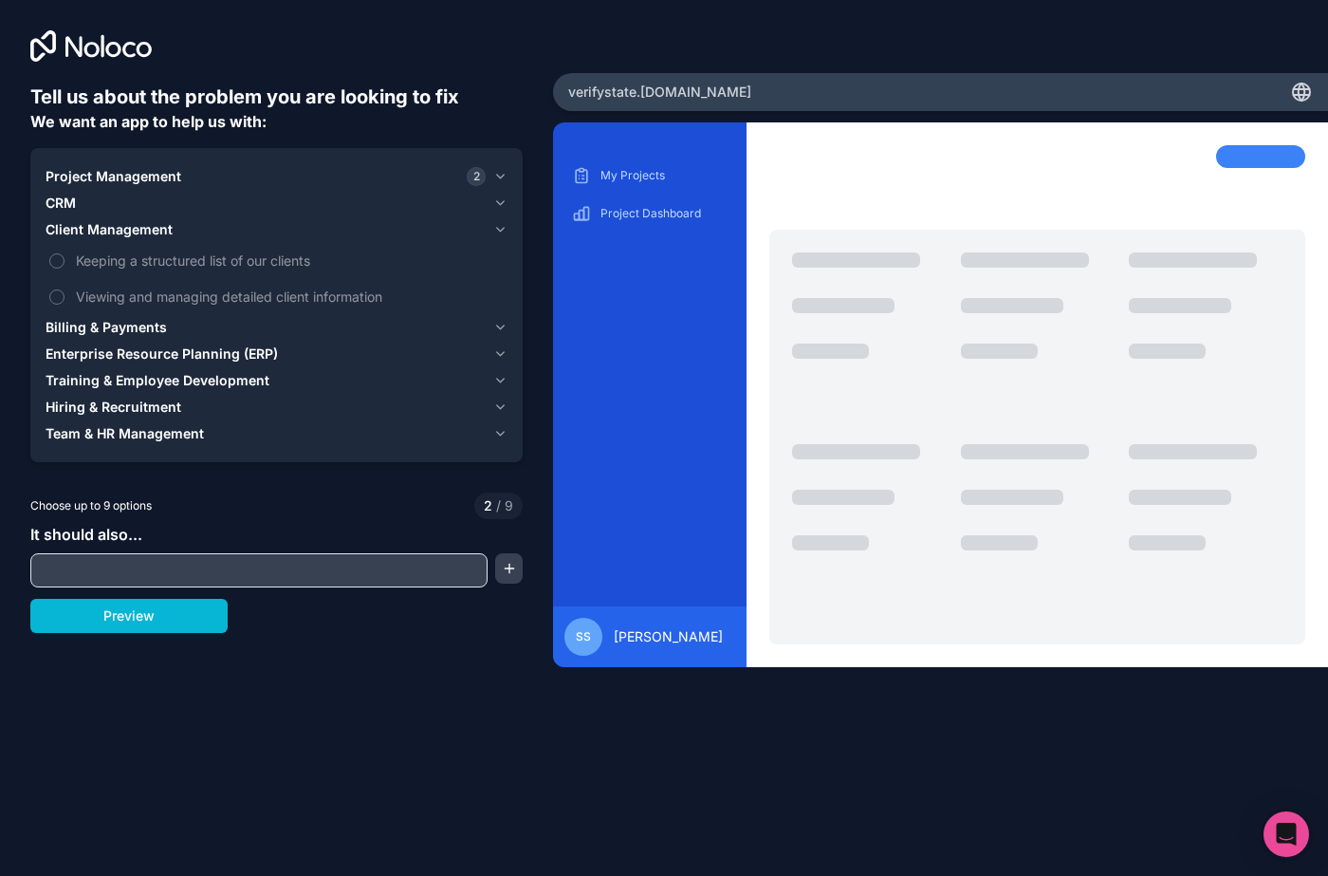
click at [208, 402] on div "Hiring & Recruitment" at bounding box center [266, 406] width 440 height 19
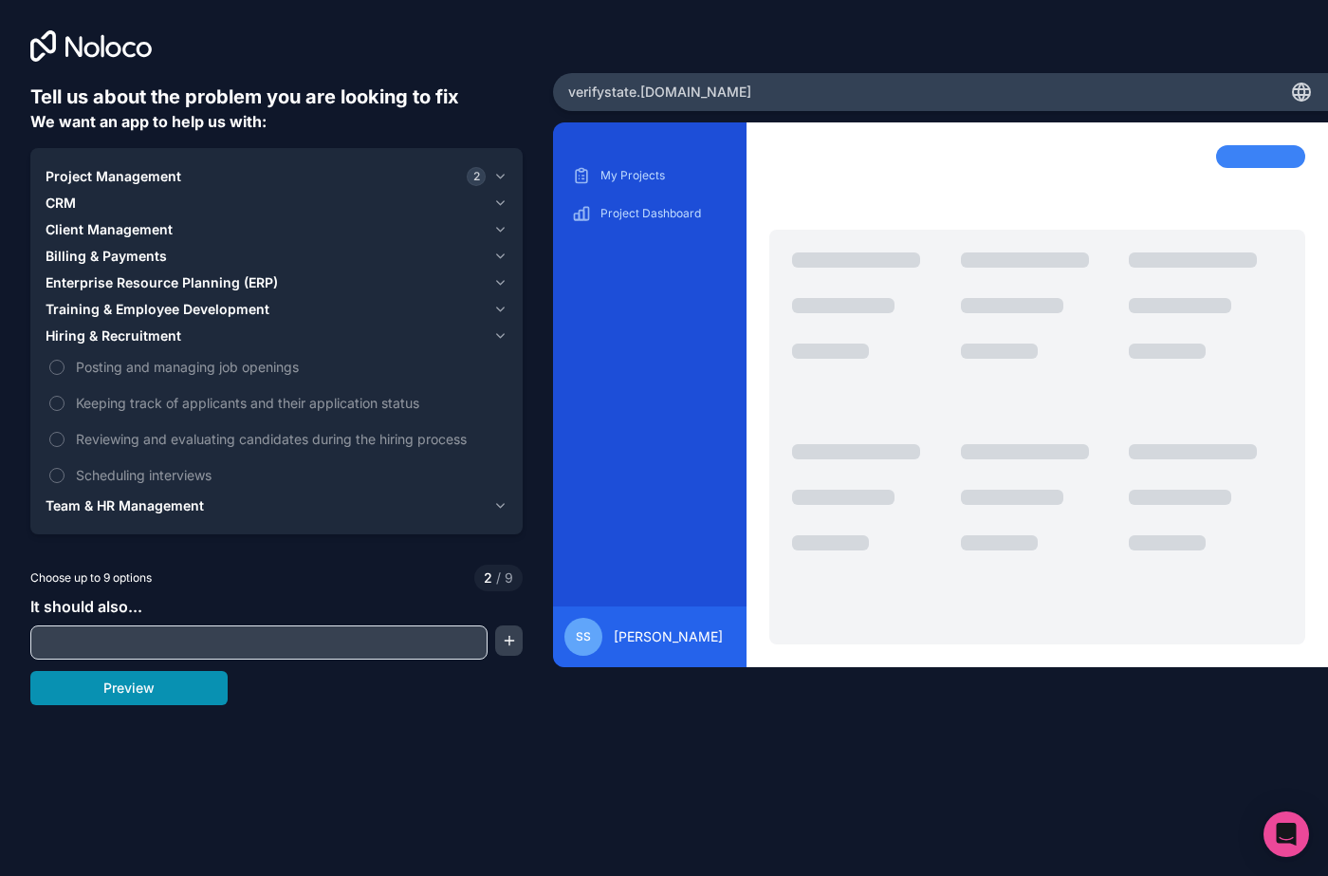
click at [109, 690] on button "Preview" at bounding box center [128, 688] width 197 height 34
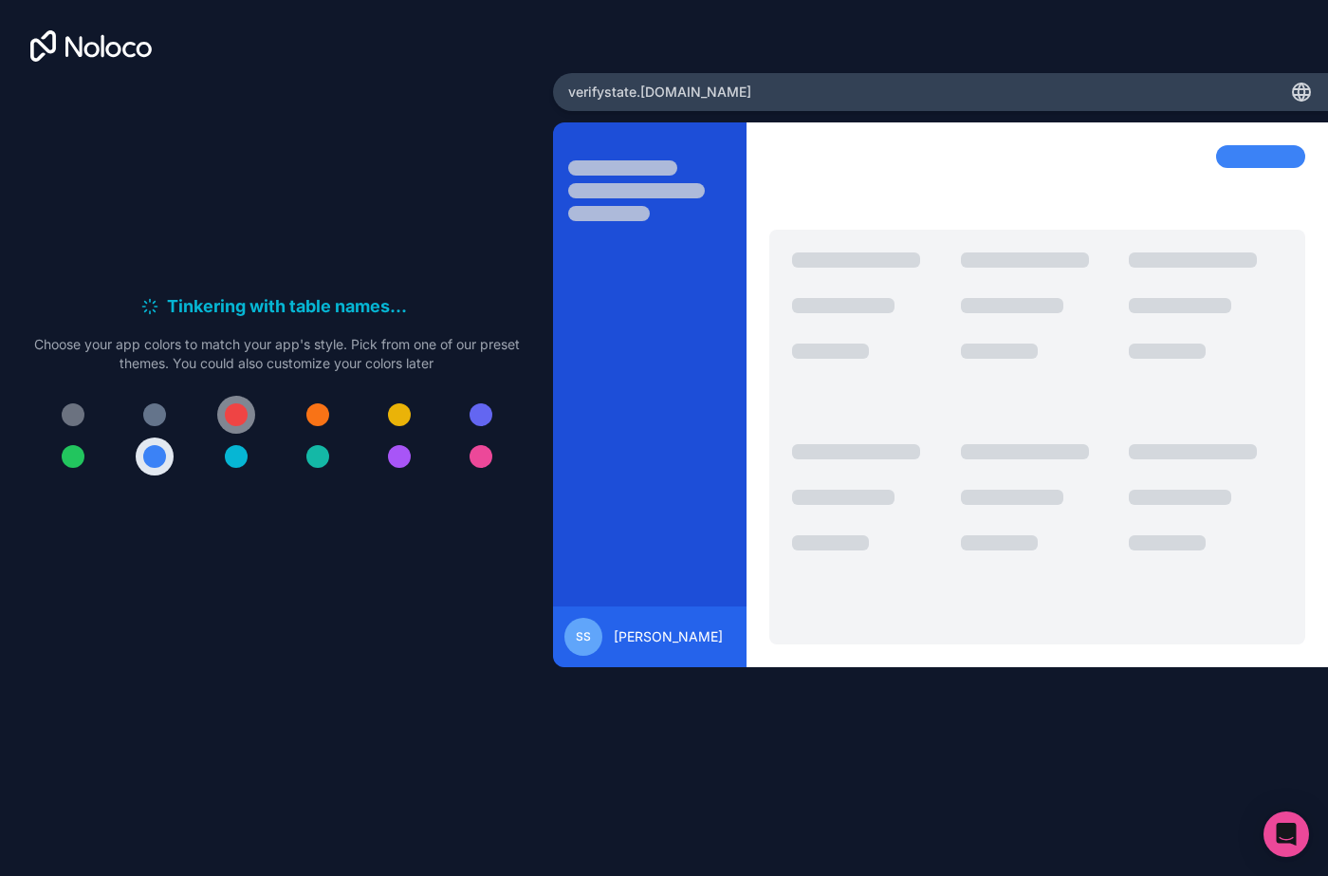
click at [251, 418] on button at bounding box center [236, 415] width 38 height 38
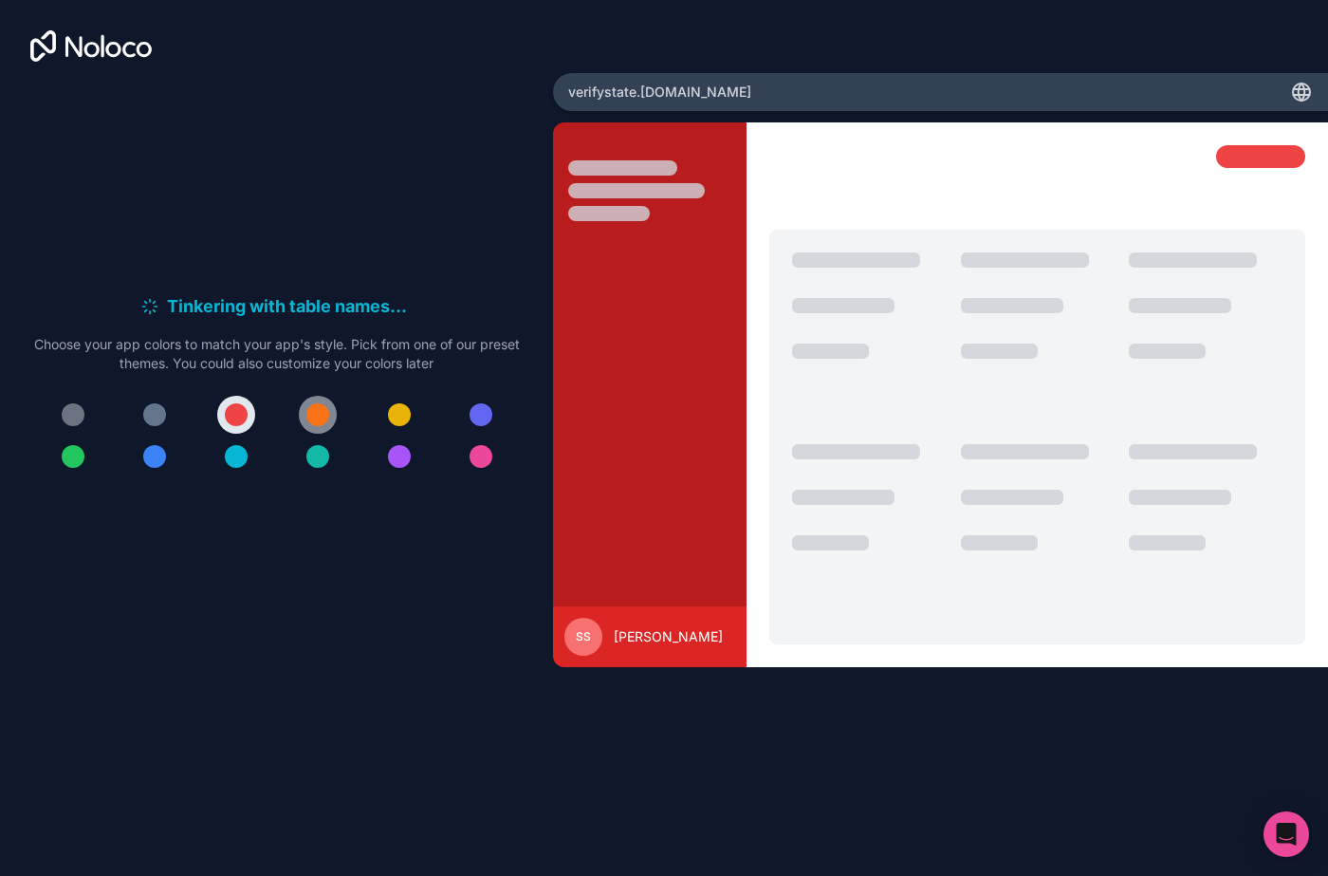
click at [318, 427] on button at bounding box center [318, 415] width 38 height 38
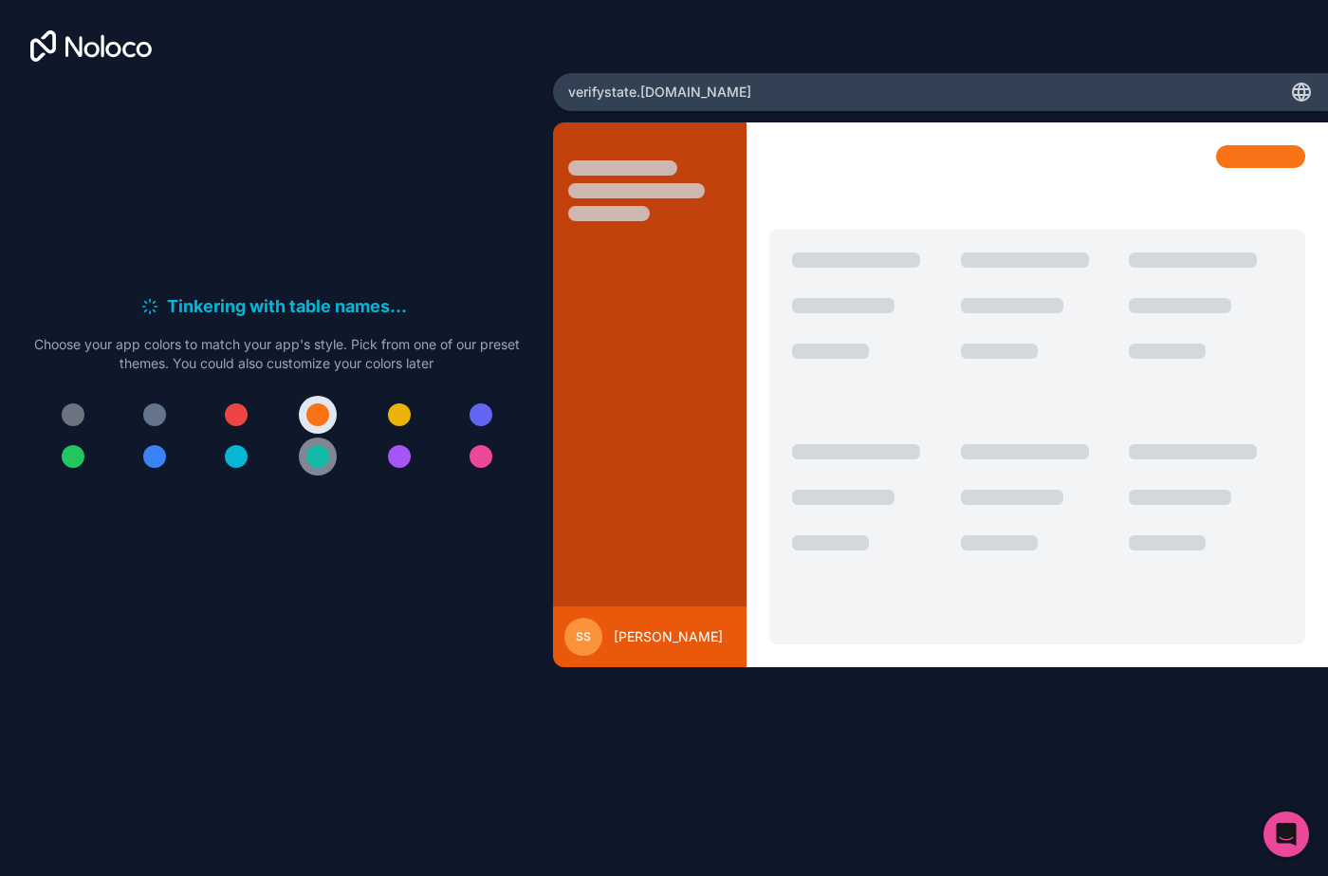
click at [308, 463] on div at bounding box center [317, 456] width 23 height 23
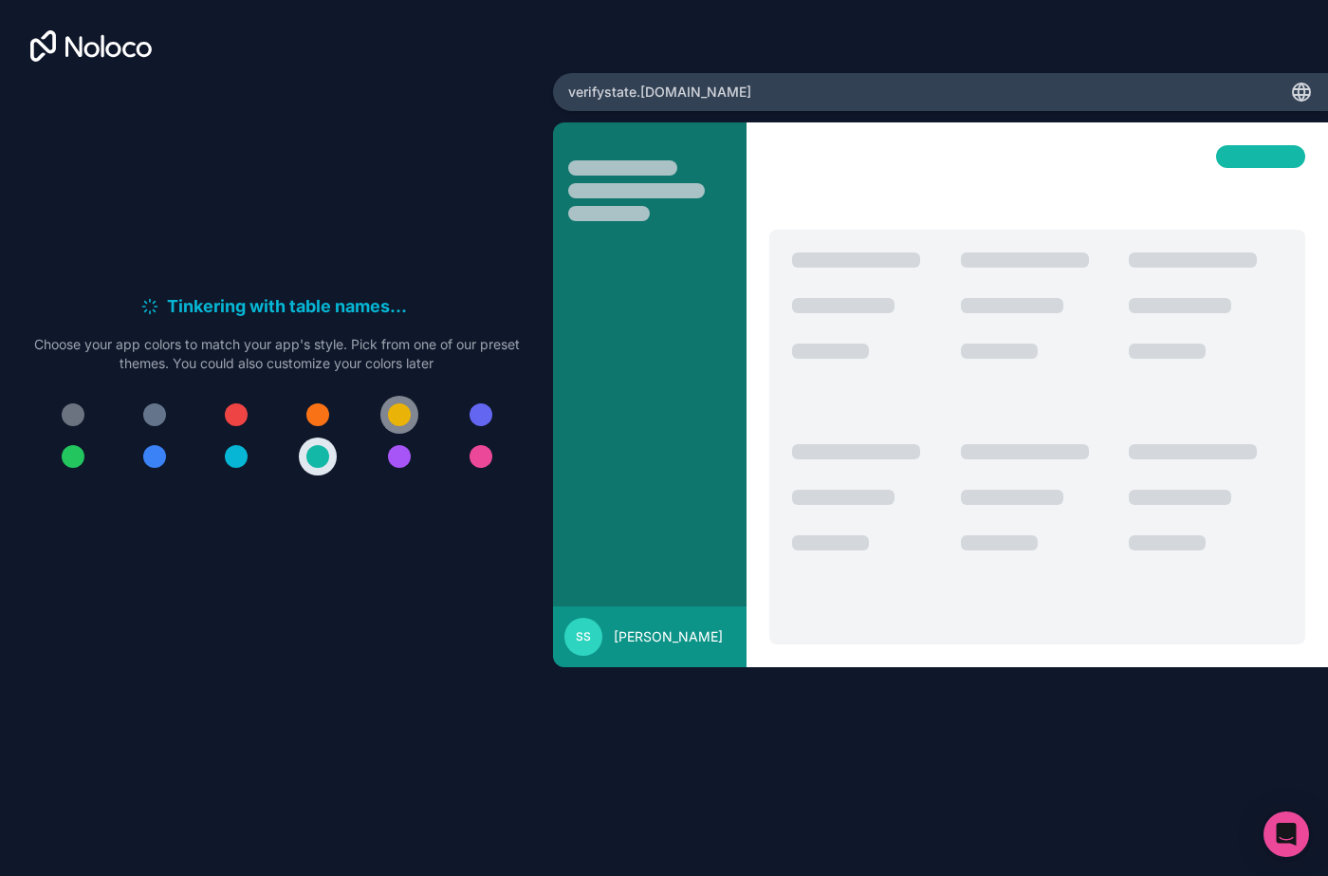
click at [400, 422] on div at bounding box center [399, 414] width 23 height 23
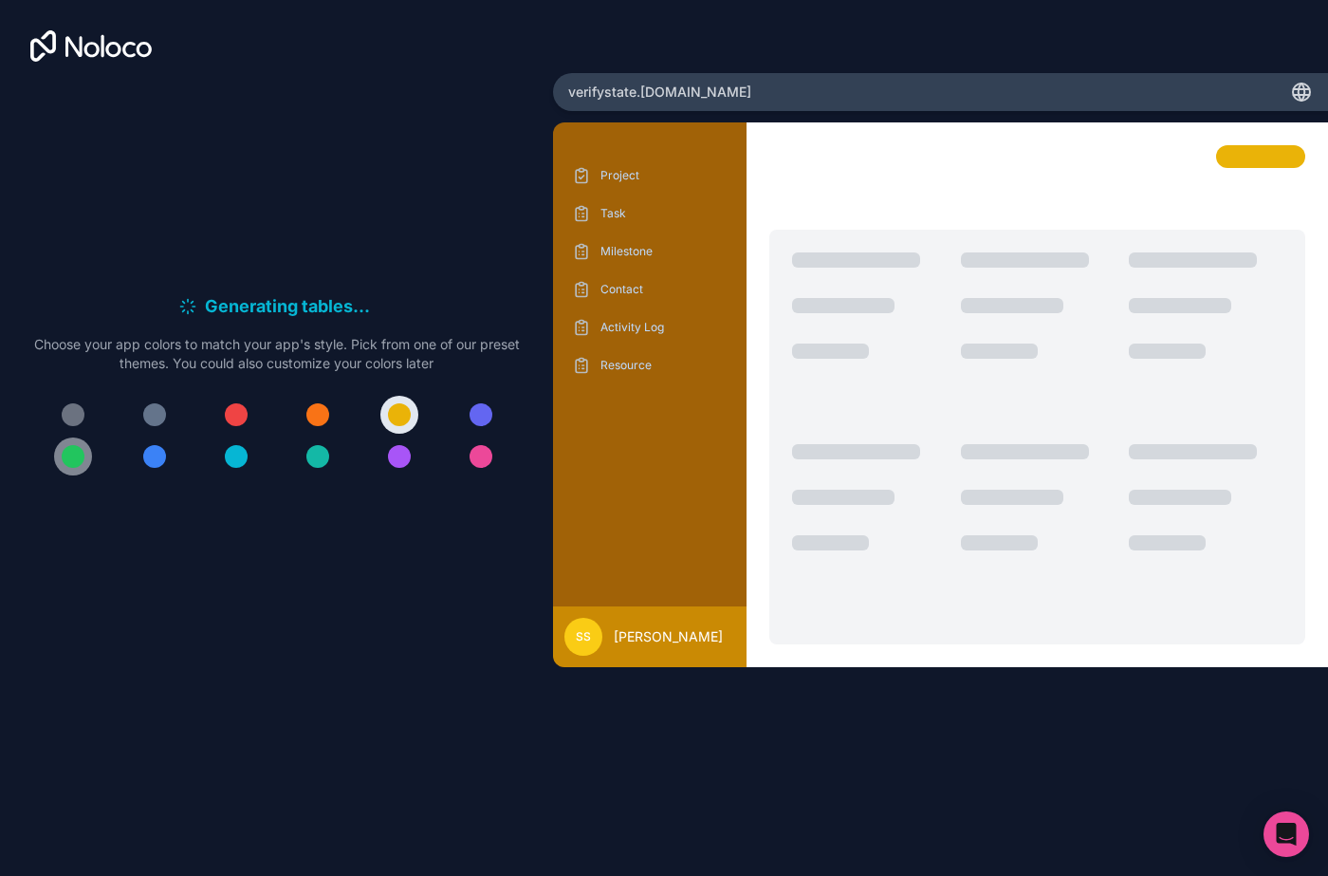
click at [77, 449] on div at bounding box center [73, 456] width 23 height 23
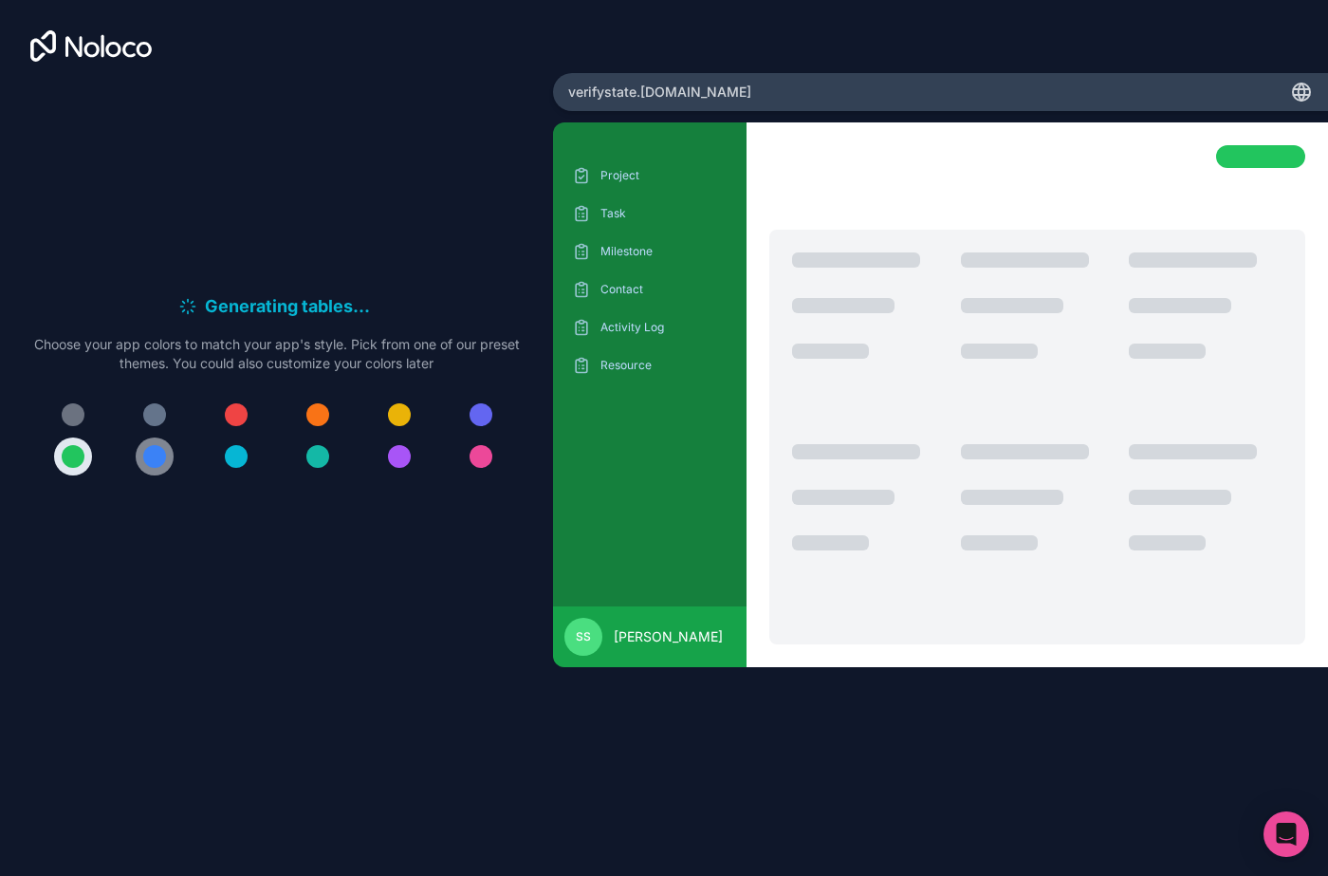
click at [160, 450] on div at bounding box center [154, 456] width 23 height 23
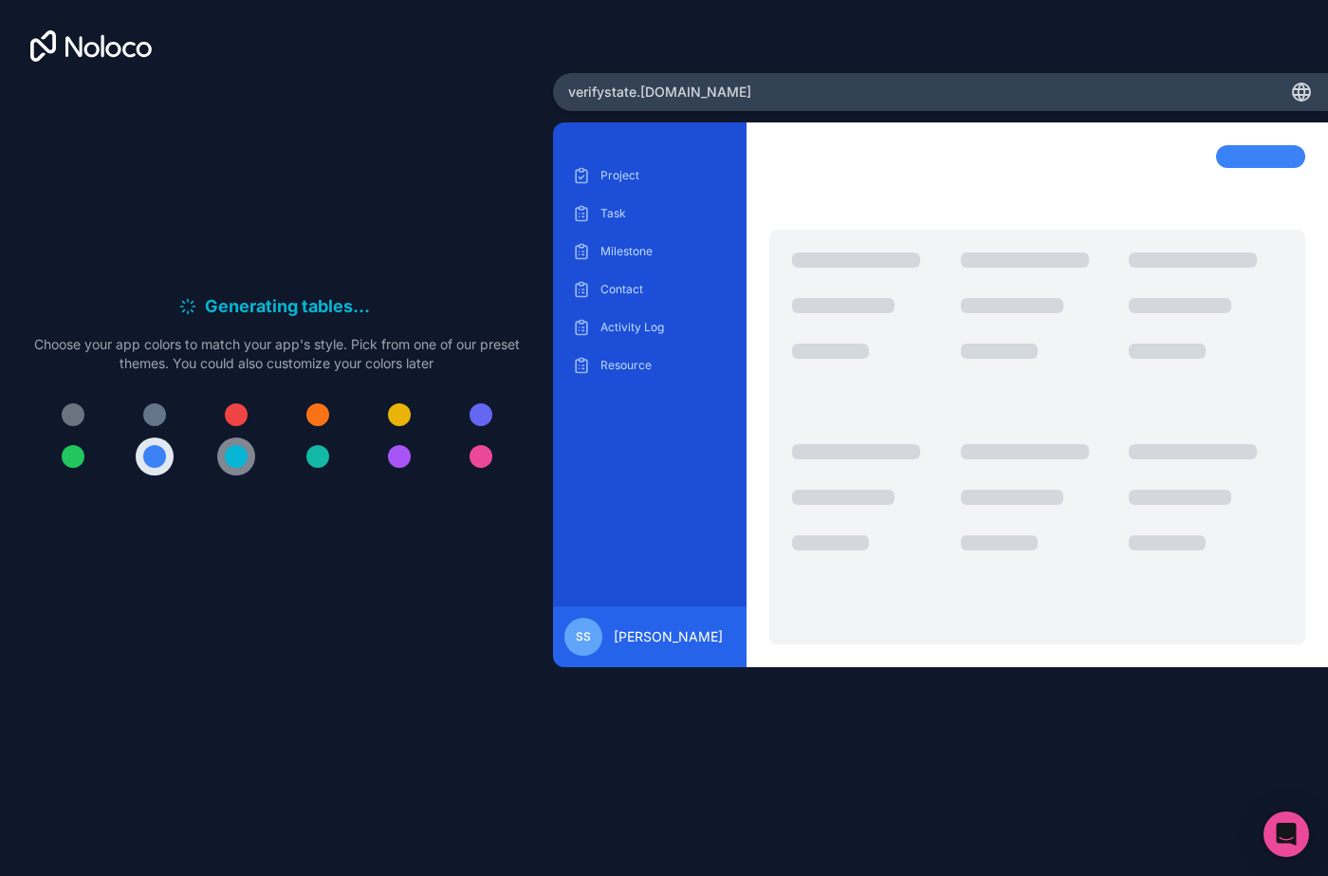
click at [232, 455] on div at bounding box center [236, 456] width 23 height 23
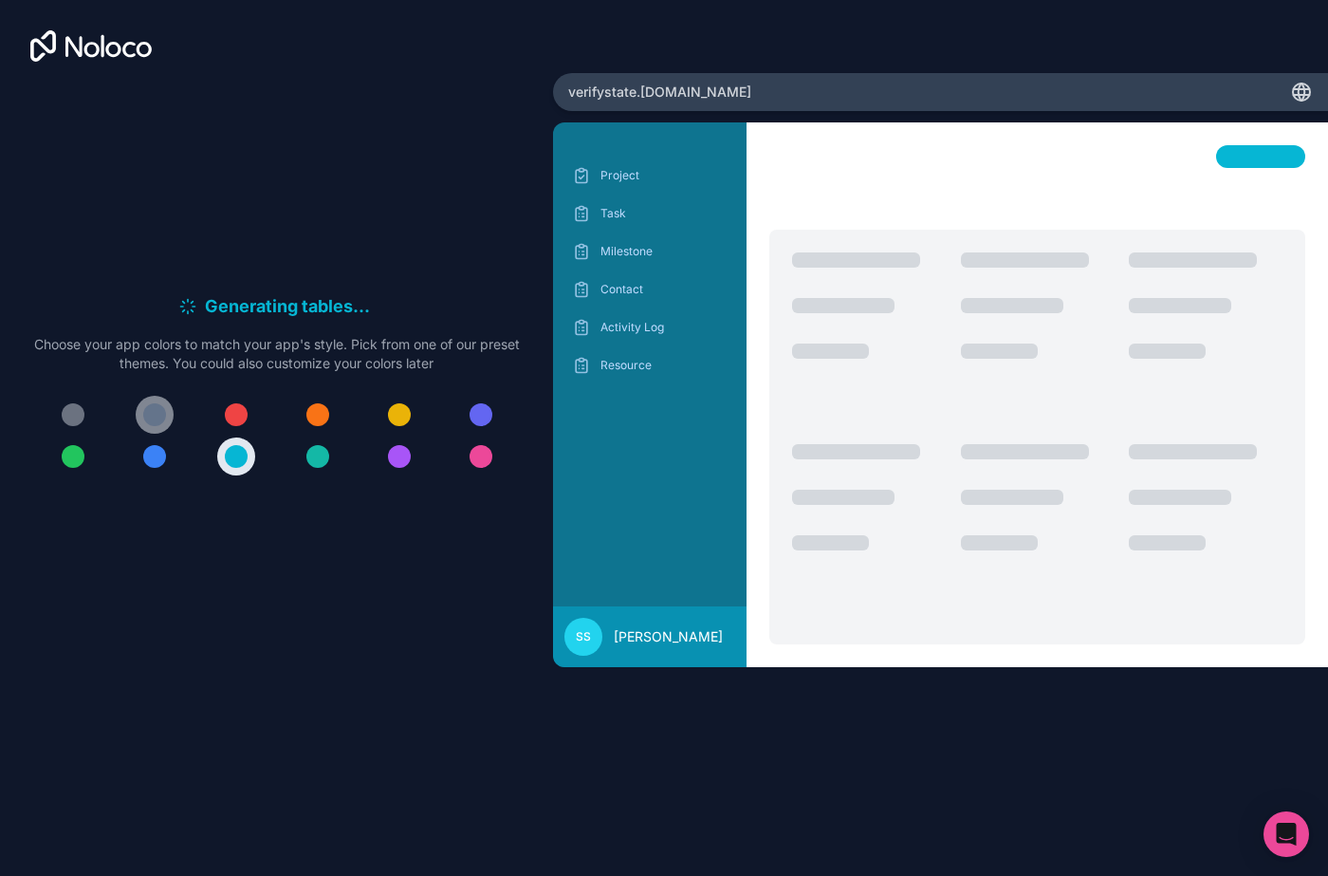
click at [163, 423] on button at bounding box center [155, 415] width 38 height 38
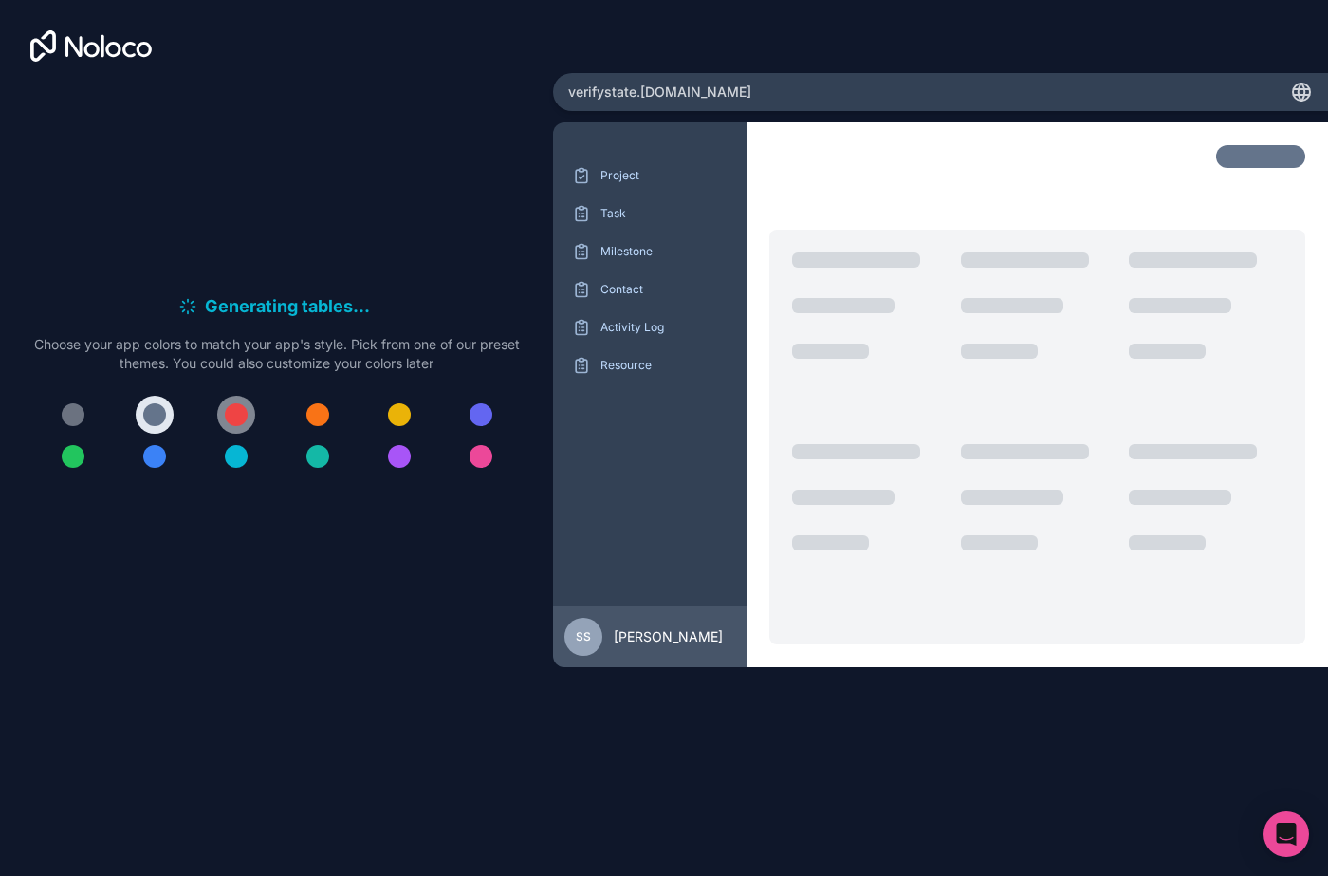
click at [242, 412] on div at bounding box center [236, 414] width 23 height 23
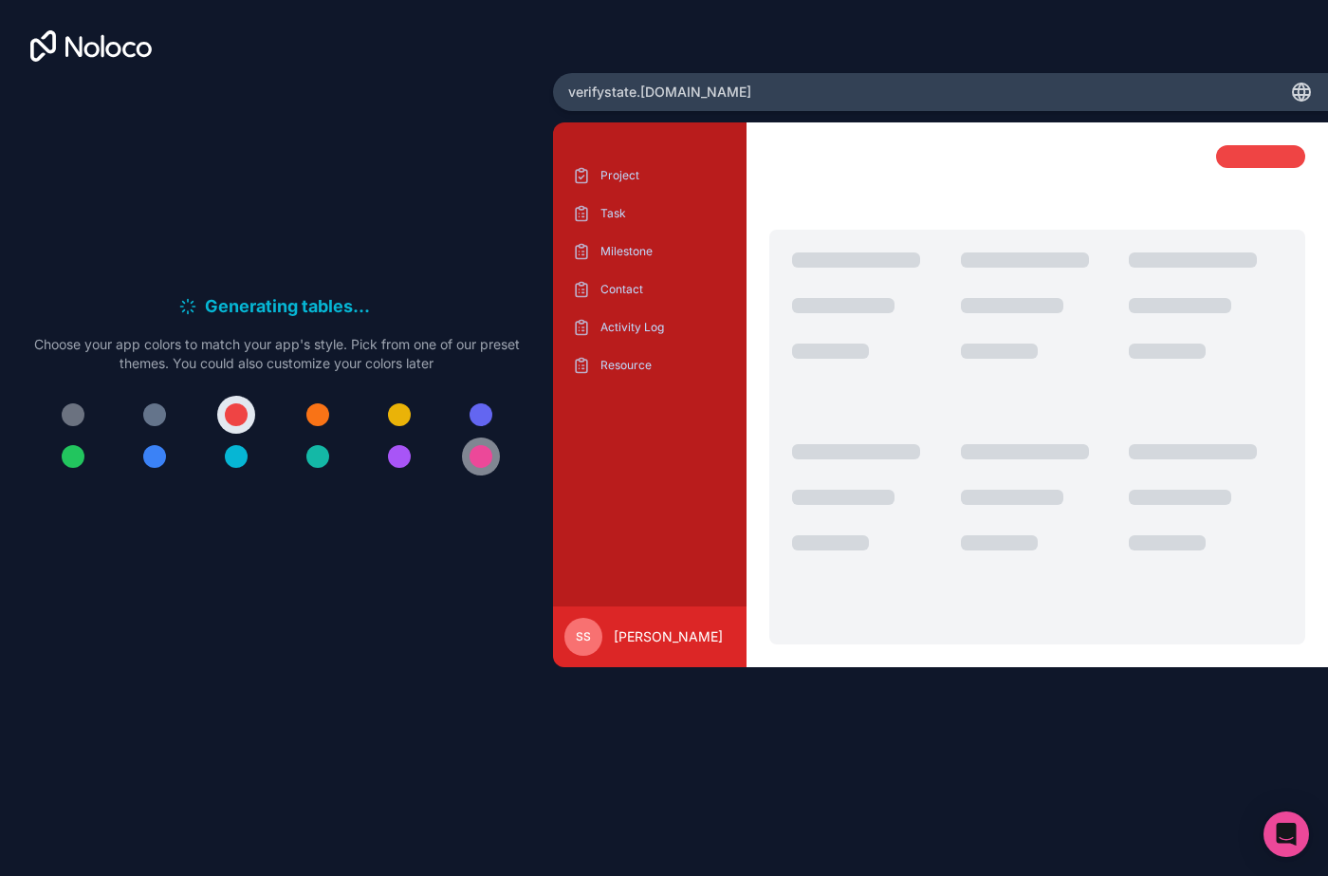
click at [484, 464] on div at bounding box center [481, 456] width 23 height 23
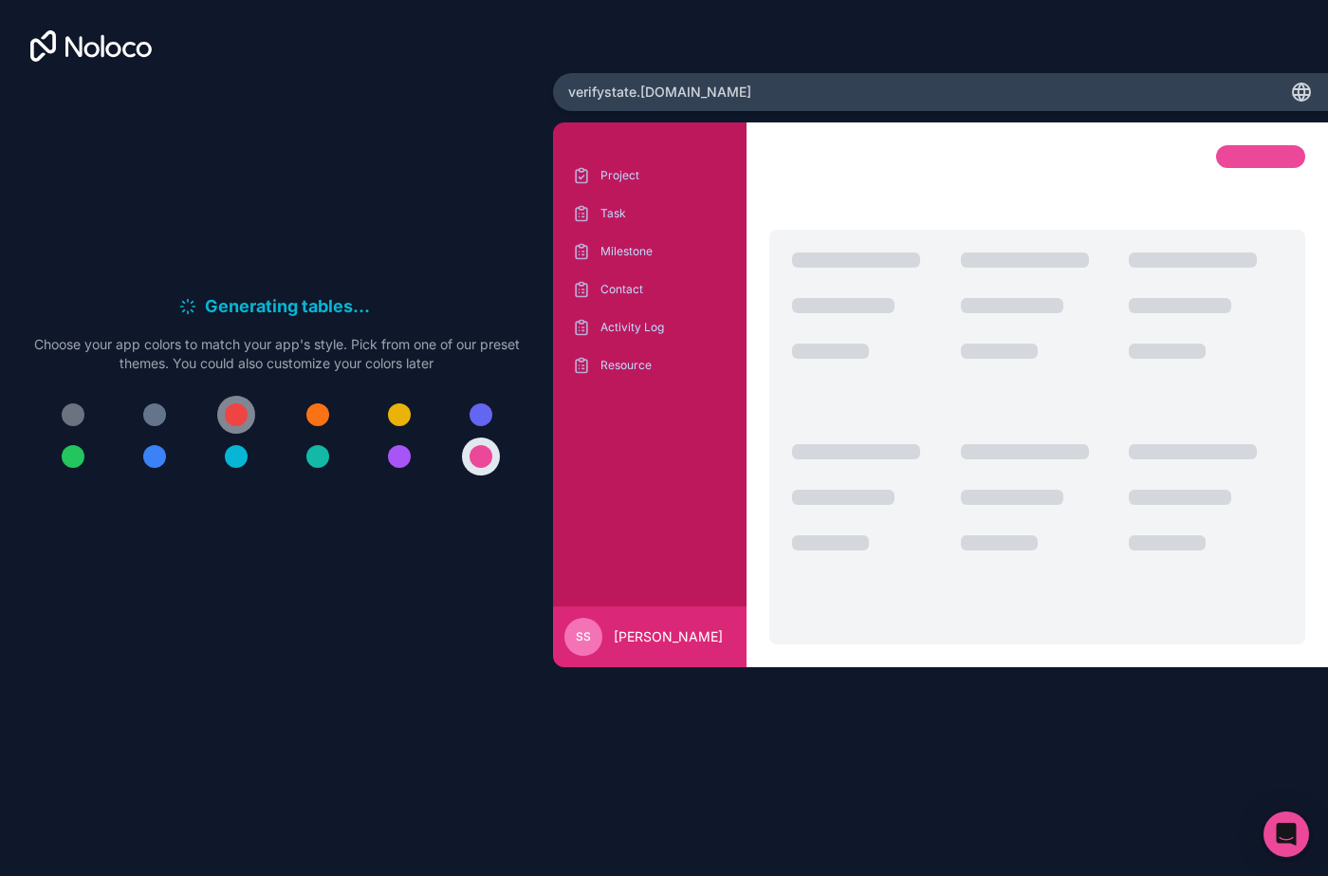
click at [243, 421] on div at bounding box center [236, 414] width 23 height 23
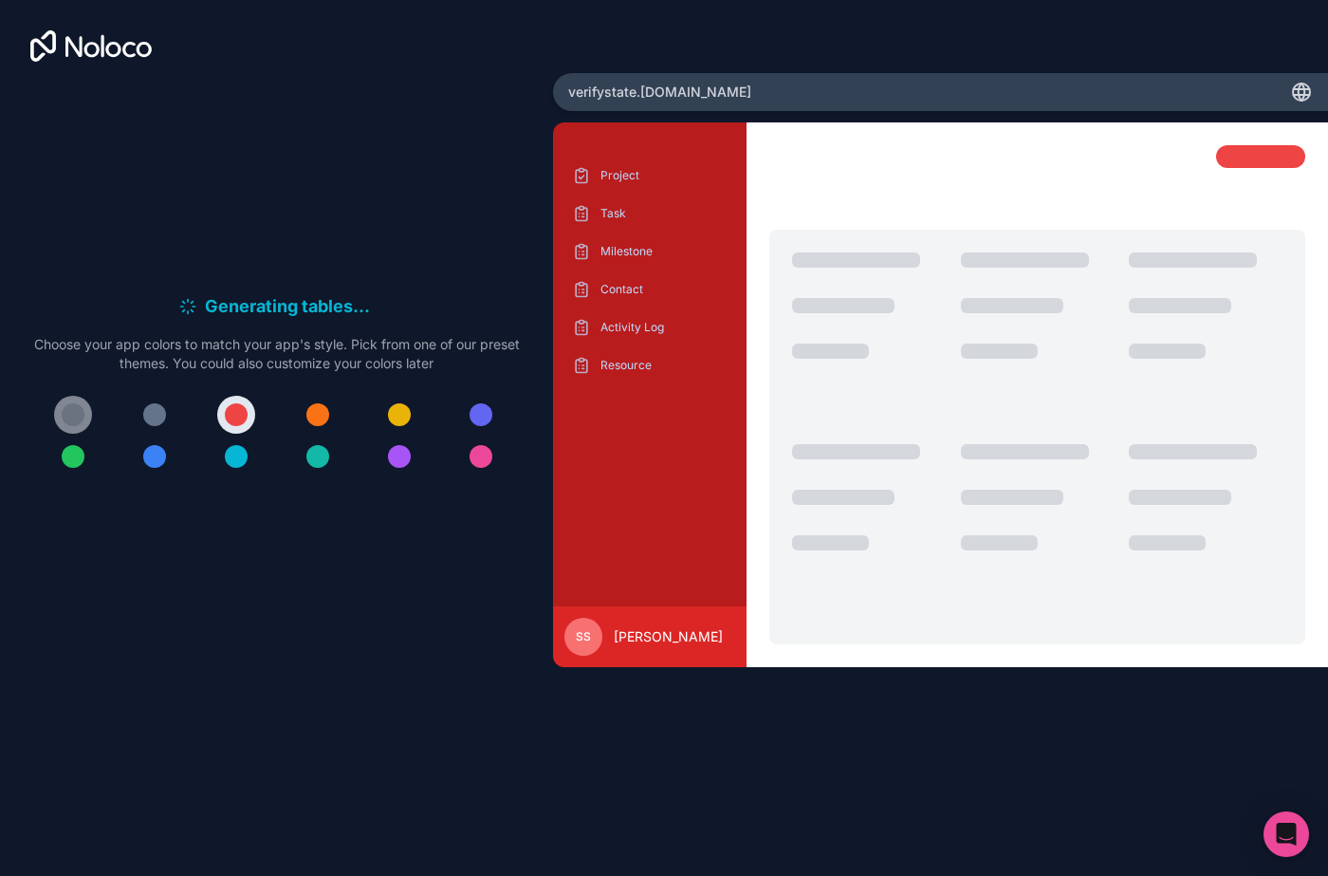
click at [82, 407] on div at bounding box center [73, 414] width 23 height 23
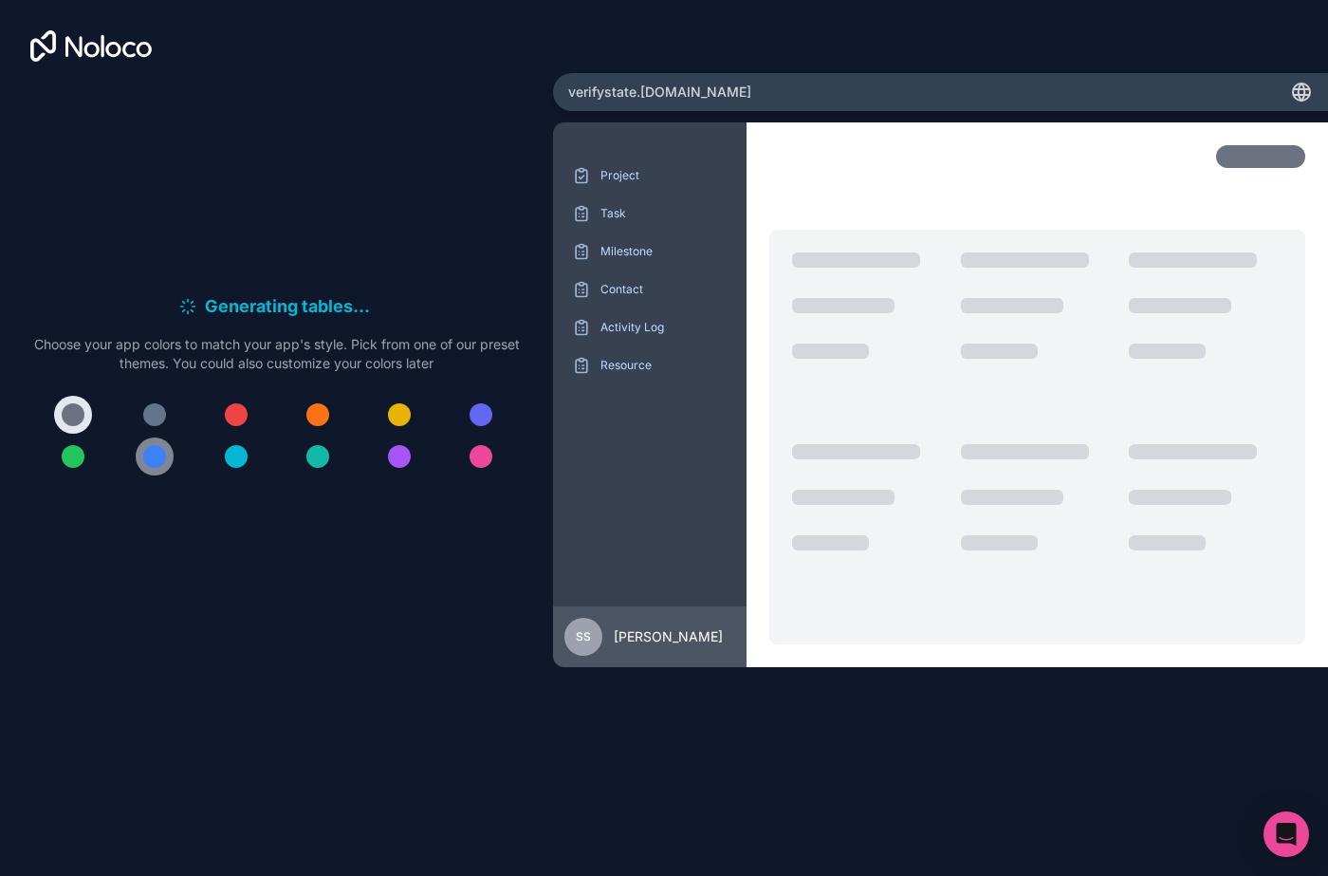
click at [160, 450] on div at bounding box center [154, 456] width 23 height 23
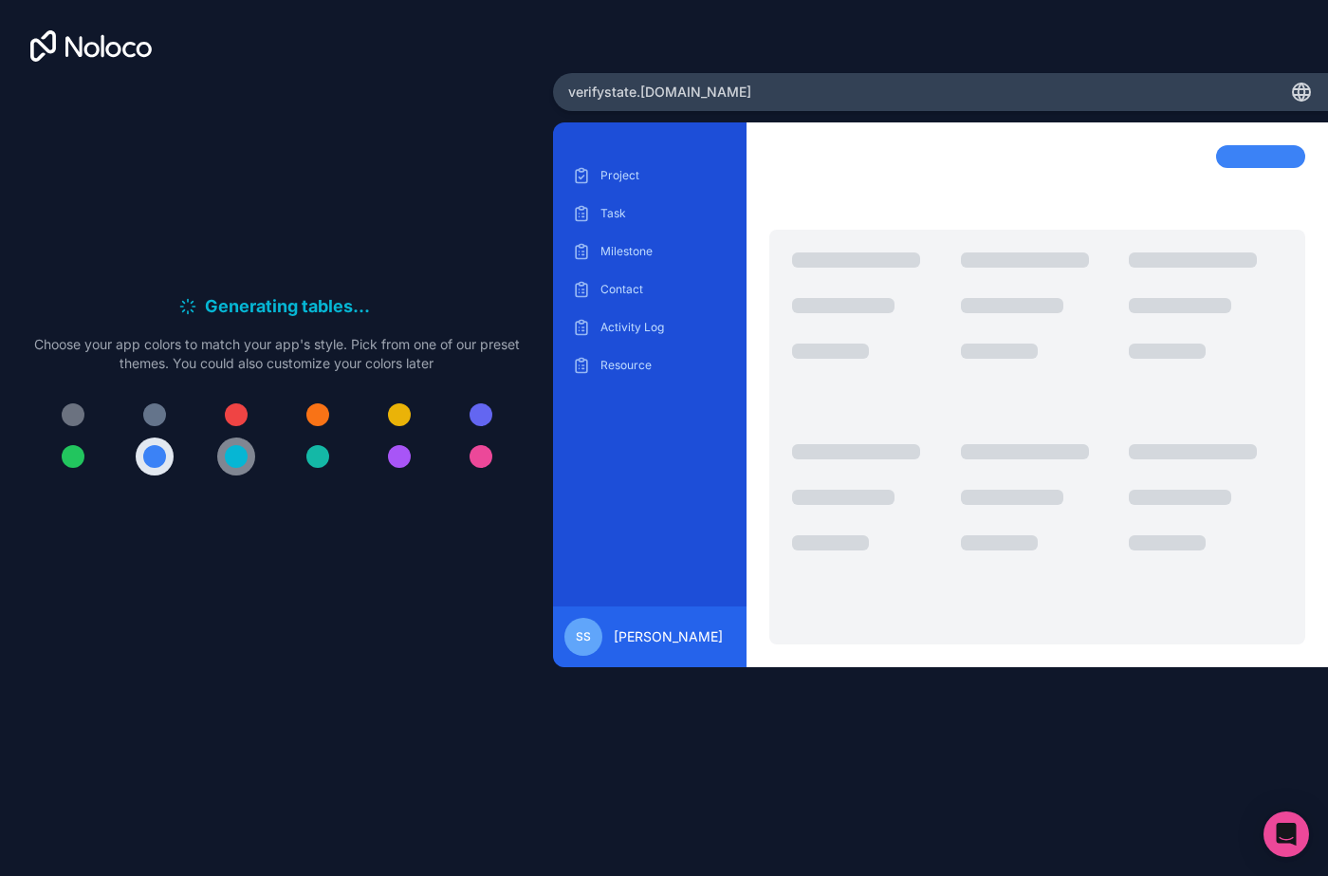
click at [220, 449] on button at bounding box center [236, 456] width 38 height 38
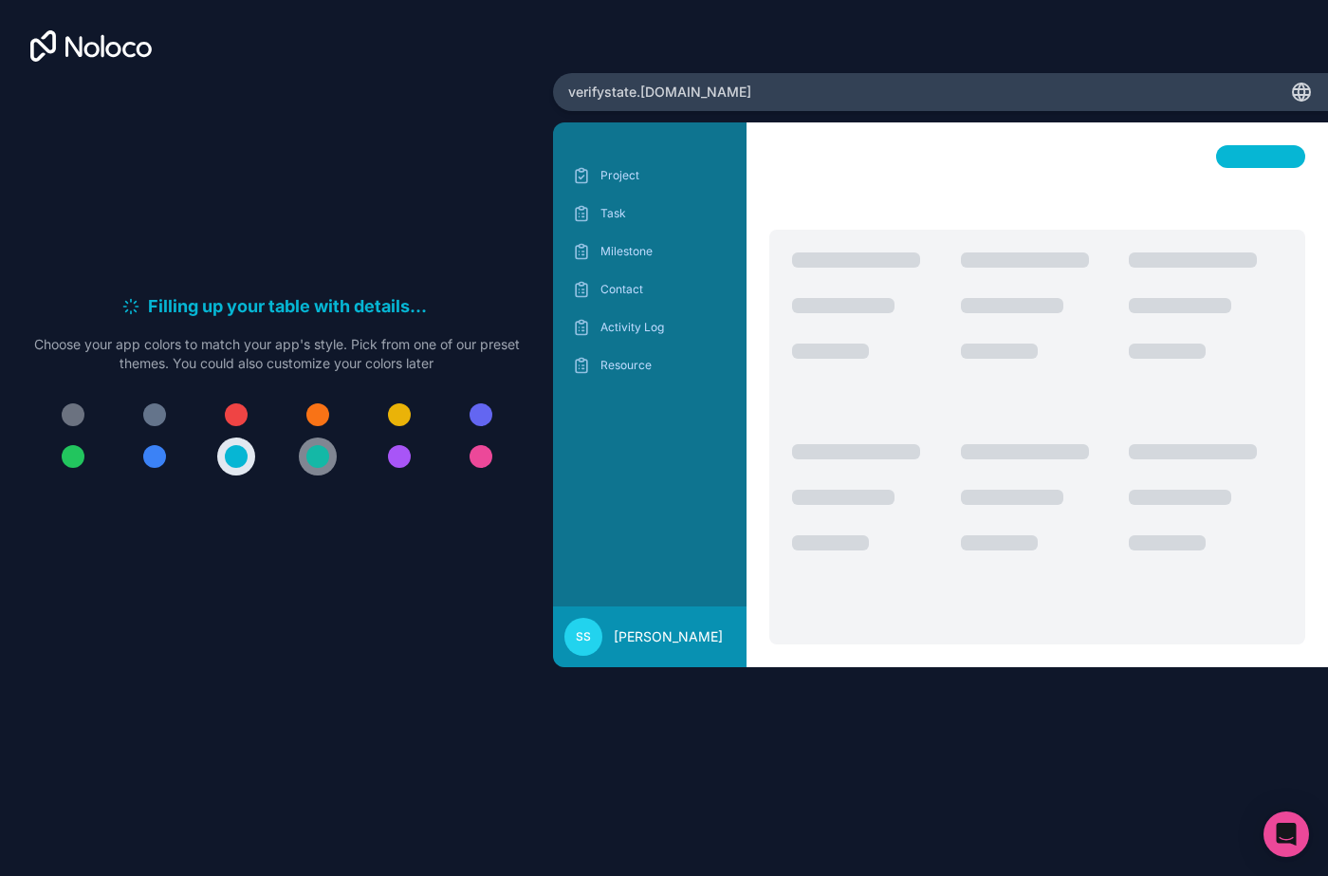
click at [323, 460] on div at bounding box center [317, 456] width 23 height 23
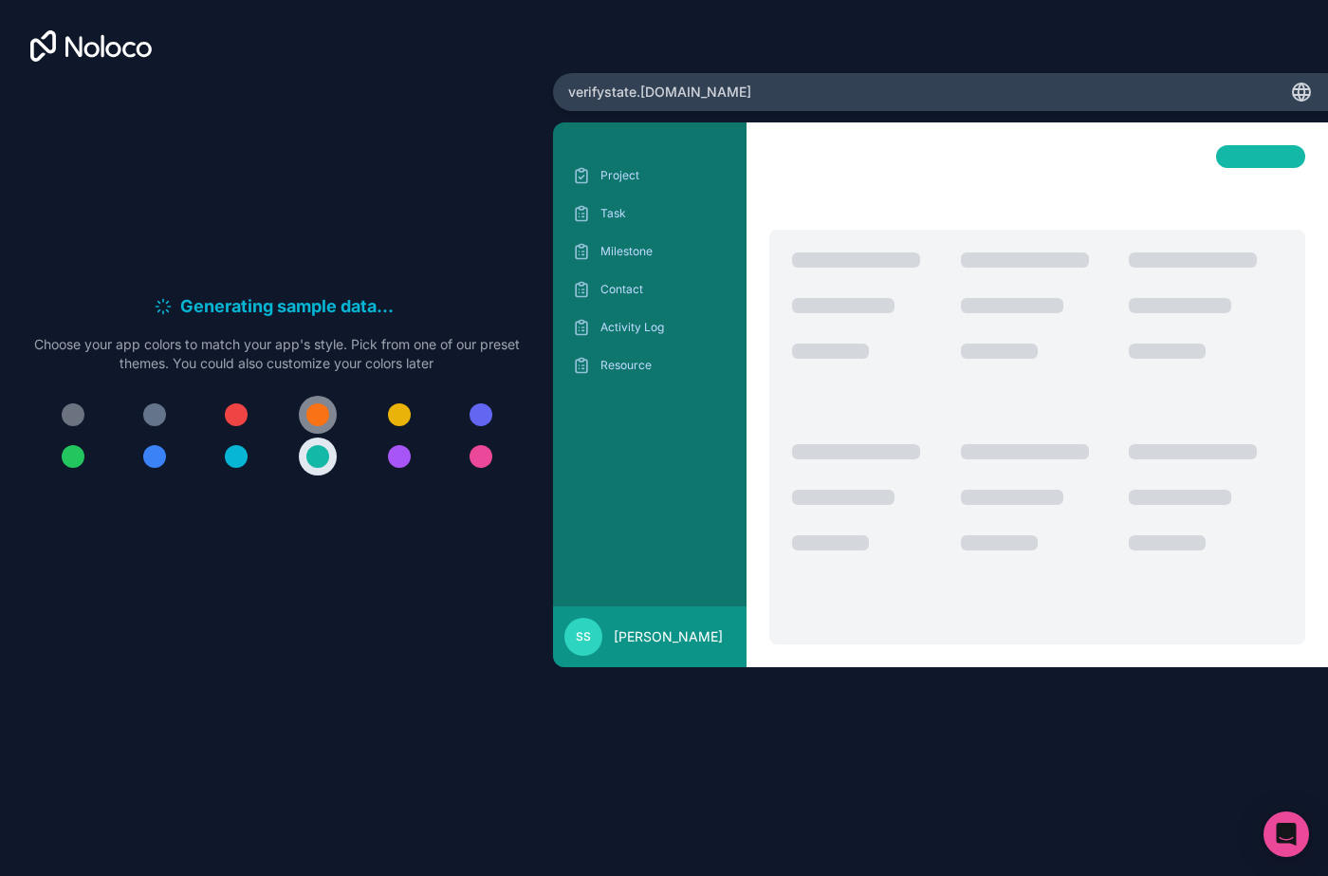
click at [331, 423] on button at bounding box center [318, 415] width 38 height 38
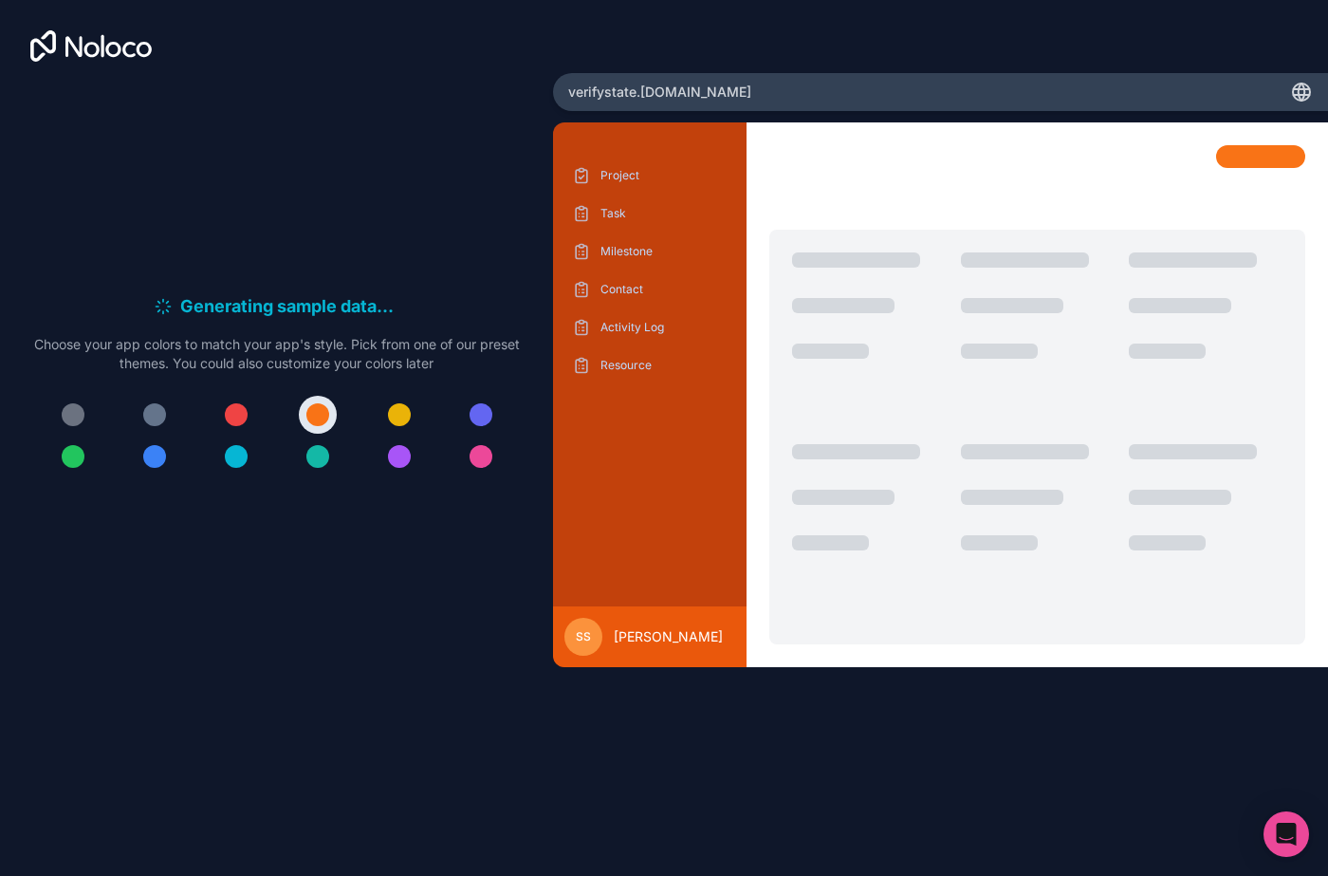
click at [208, 404] on div at bounding box center [277, 436] width 486 height 80
click at [219, 405] on button at bounding box center [236, 415] width 38 height 38
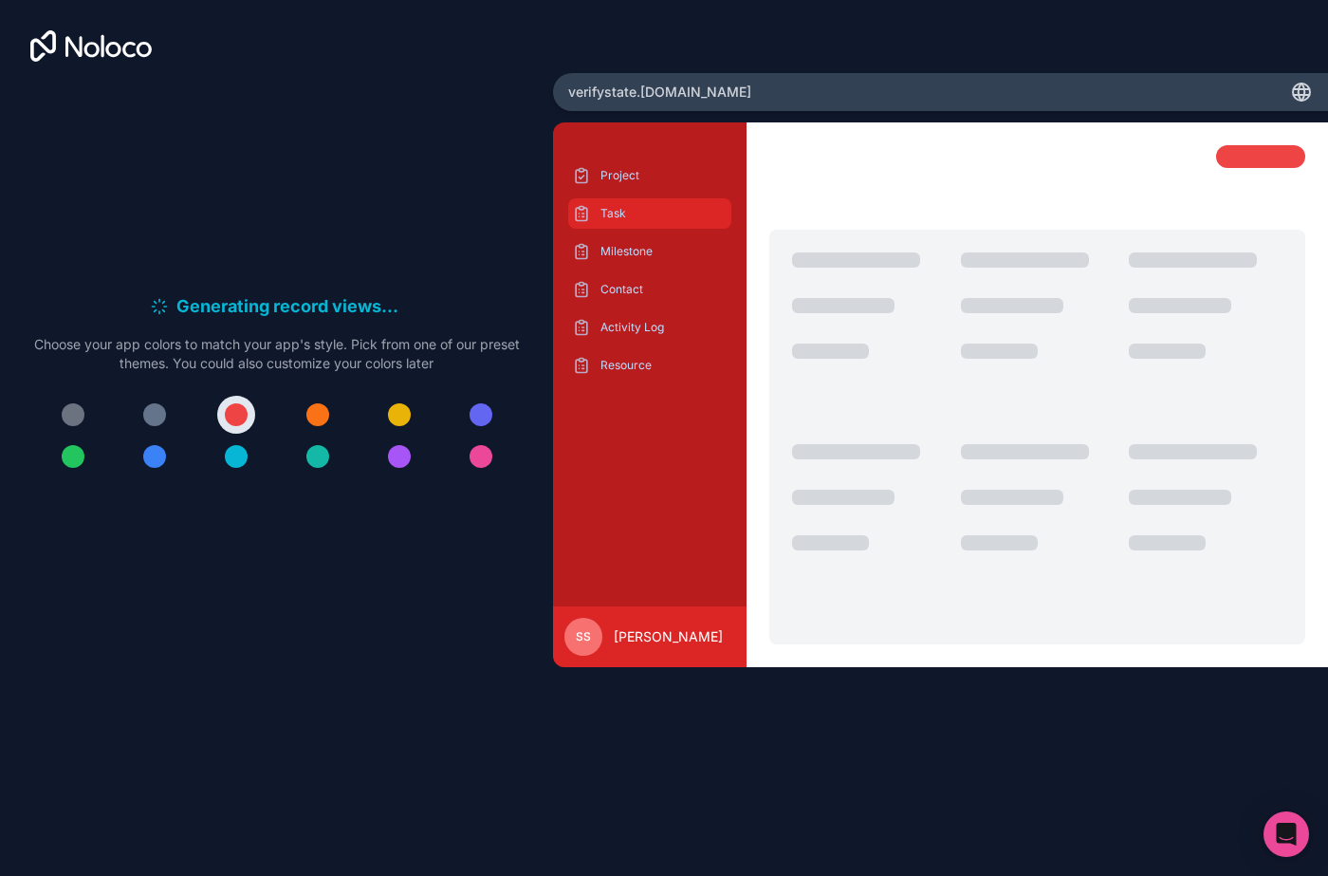
click at [626, 219] on p "Task" at bounding box center [664, 213] width 127 height 15
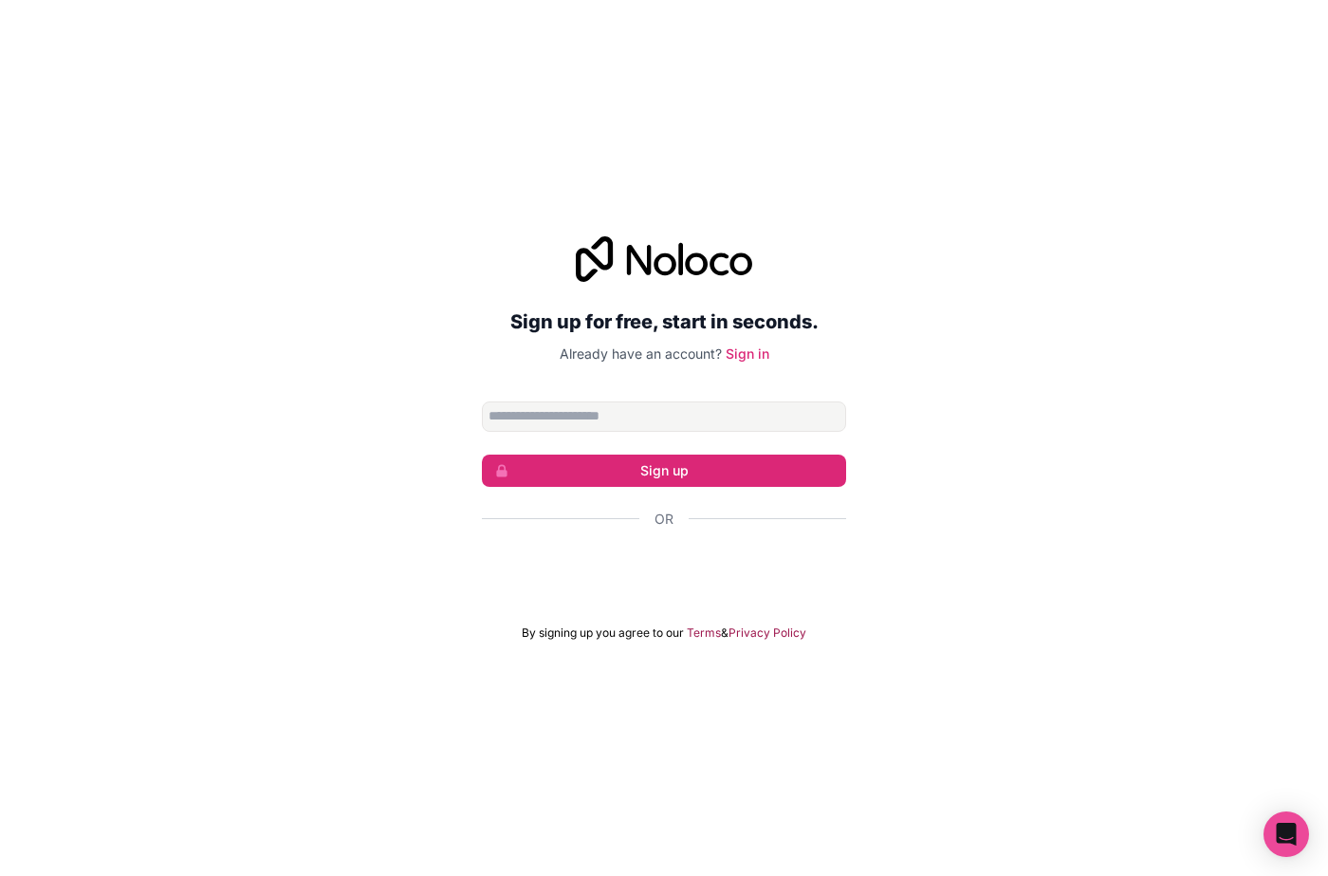
drag, startPoint x: 0, startPoint y: 0, endPoint x: 566, endPoint y: 421, distance: 705.8
click at [566, 421] on input "Email address" at bounding box center [664, 416] width 364 height 30
type input "**********"
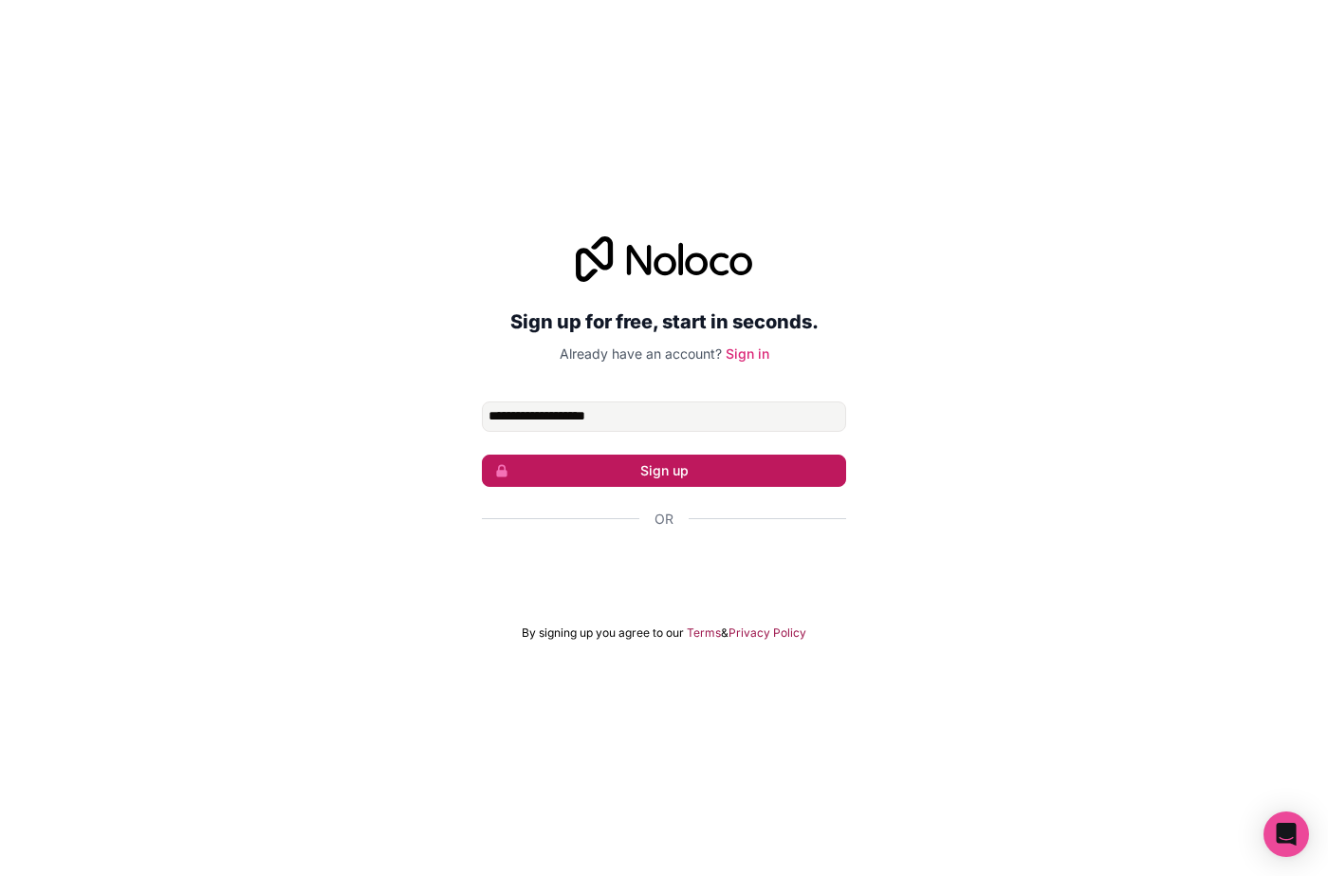
click at [590, 467] on button "Sign up" at bounding box center [664, 470] width 364 height 32
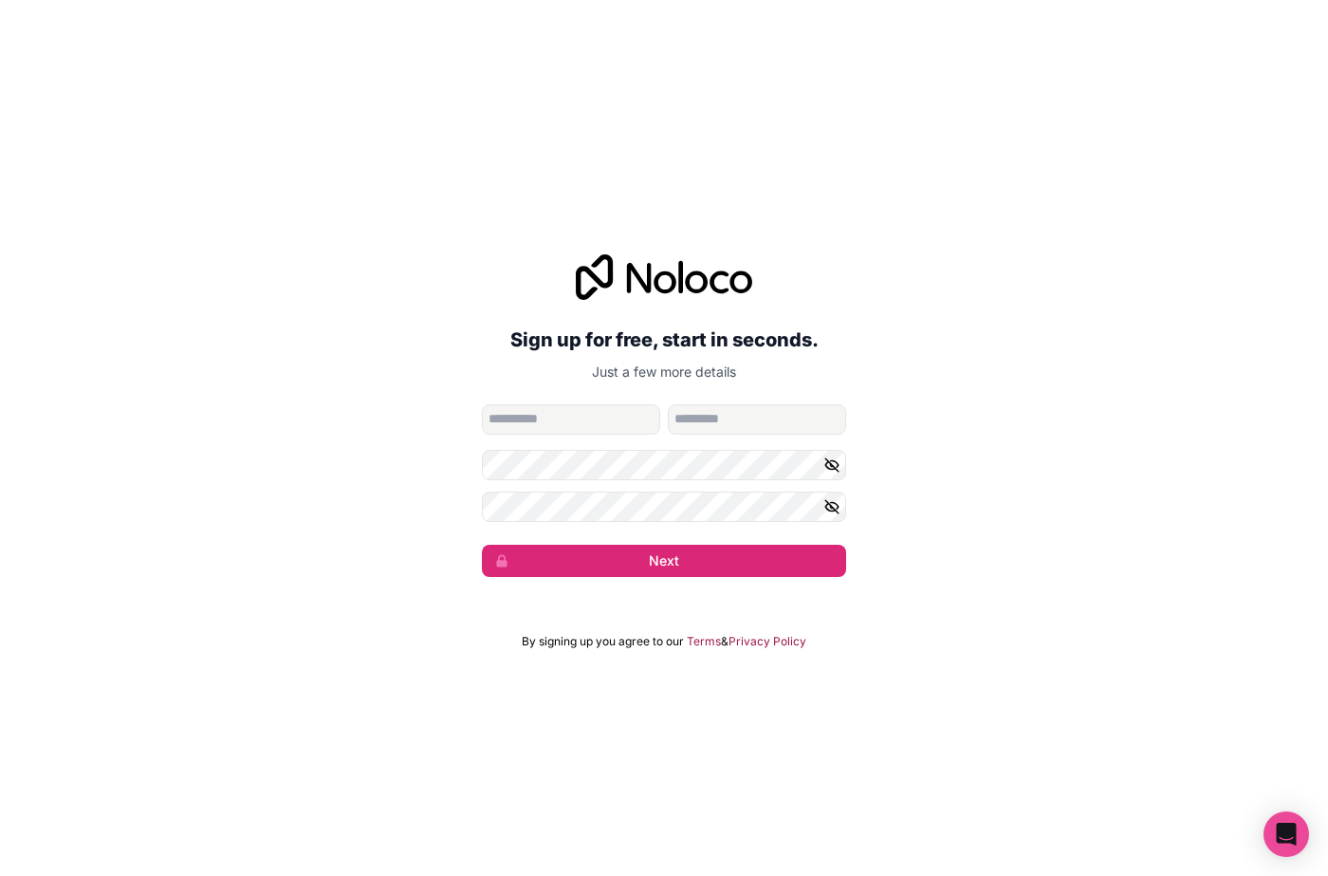
click at [836, 467] on icon "button" at bounding box center [831, 464] width 17 height 17
click at [833, 522] on form "**********" at bounding box center [664, 490] width 364 height 173
click at [831, 506] on icon "button" at bounding box center [831, 506] width 13 height 13
click at [546, 433] on input "given-name" at bounding box center [571, 419] width 178 height 30
type input "*******"
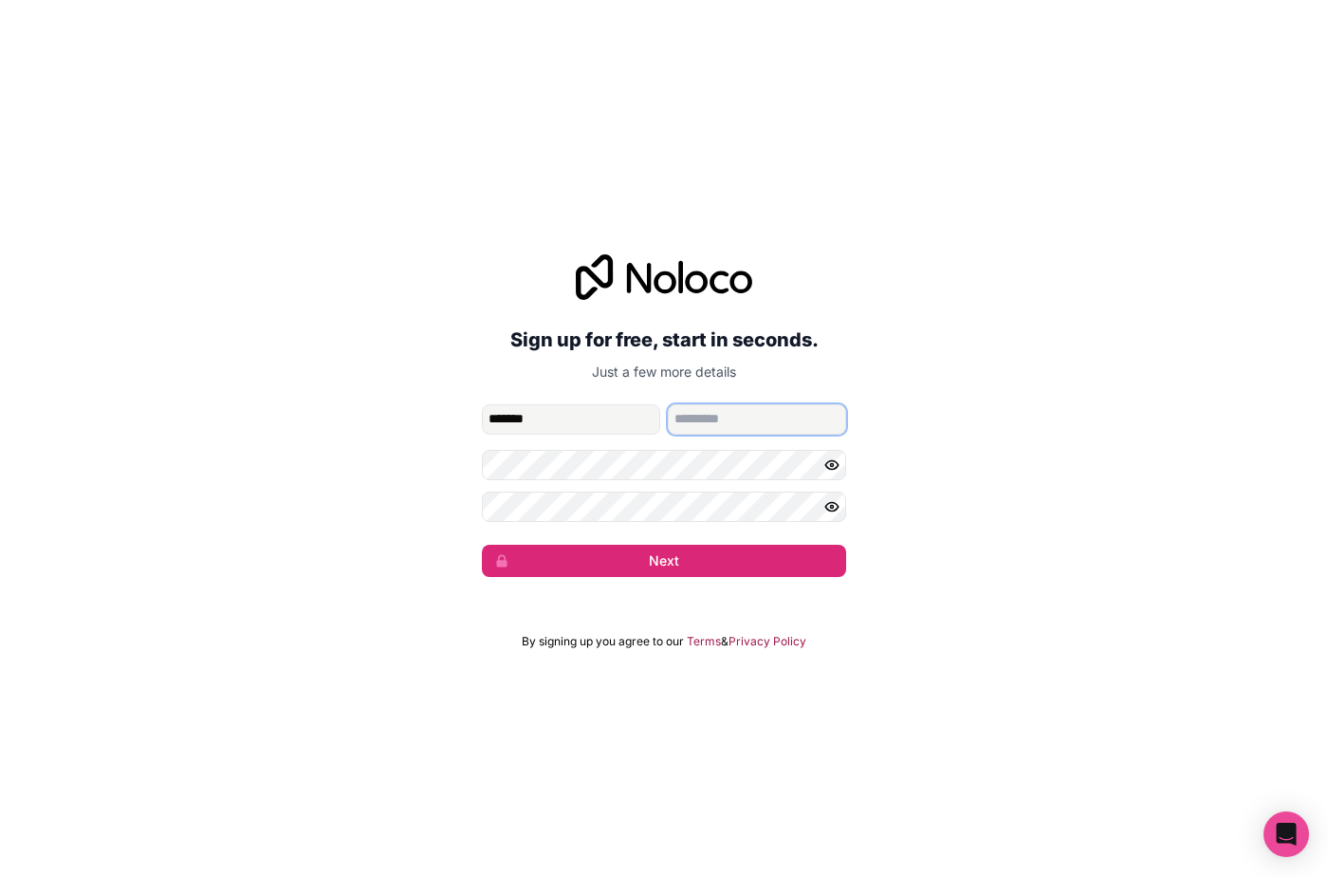
click at [709, 416] on input "family-name" at bounding box center [757, 419] width 178 height 30
type input "******"
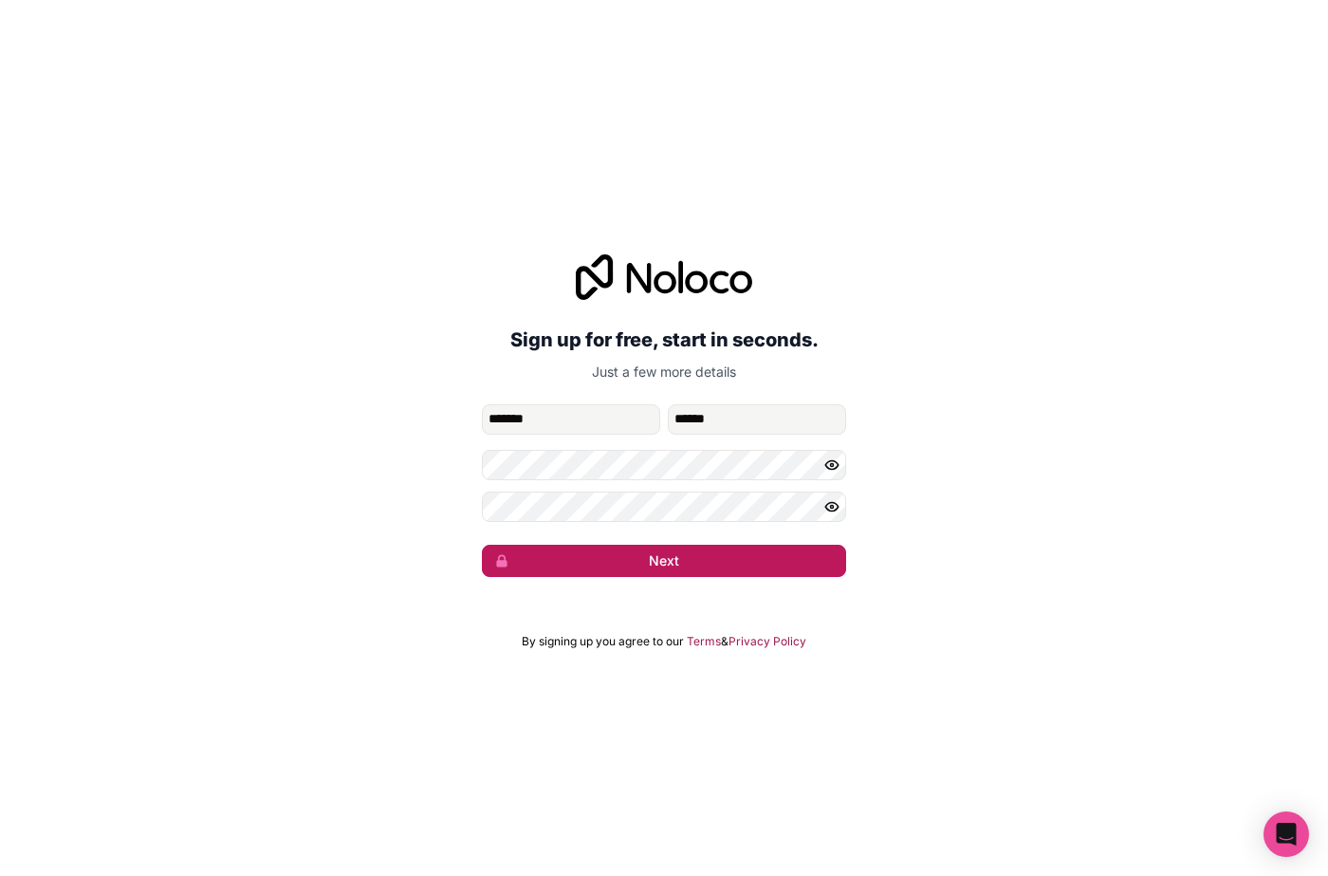
click at [684, 562] on button "Next" at bounding box center [664, 561] width 364 height 32
click at [515, 483] on form "**********" at bounding box center [664, 490] width 364 height 173
click at [523, 552] on button "Next" at bounding box center [664, 561] width 364 height 32
click at [645, 550] on button "Next" at bounding box center [664, 561] width 364 height 32
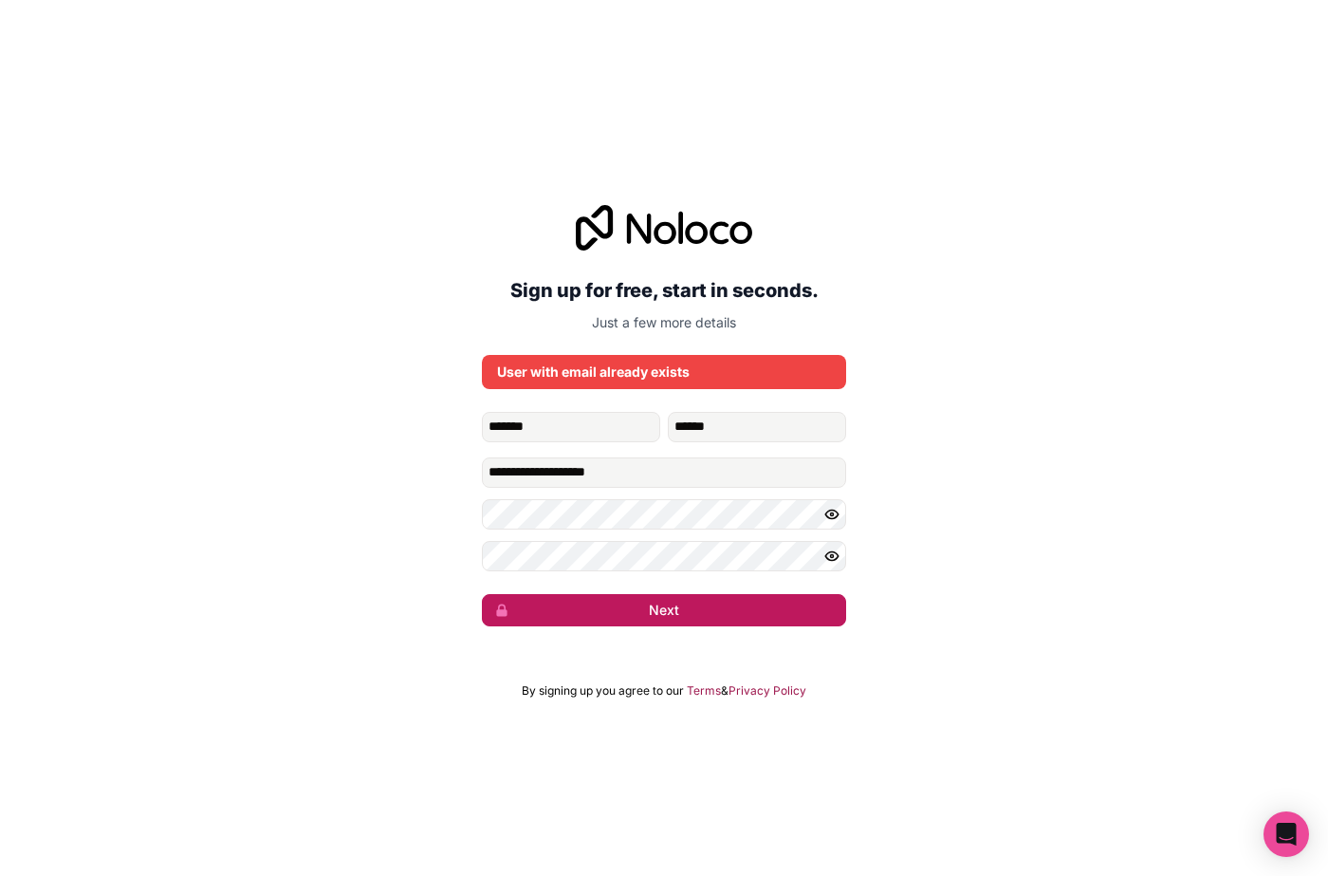
click at [641, 618] on button "Next" at bounding box center [664, 610] width 364 height 32
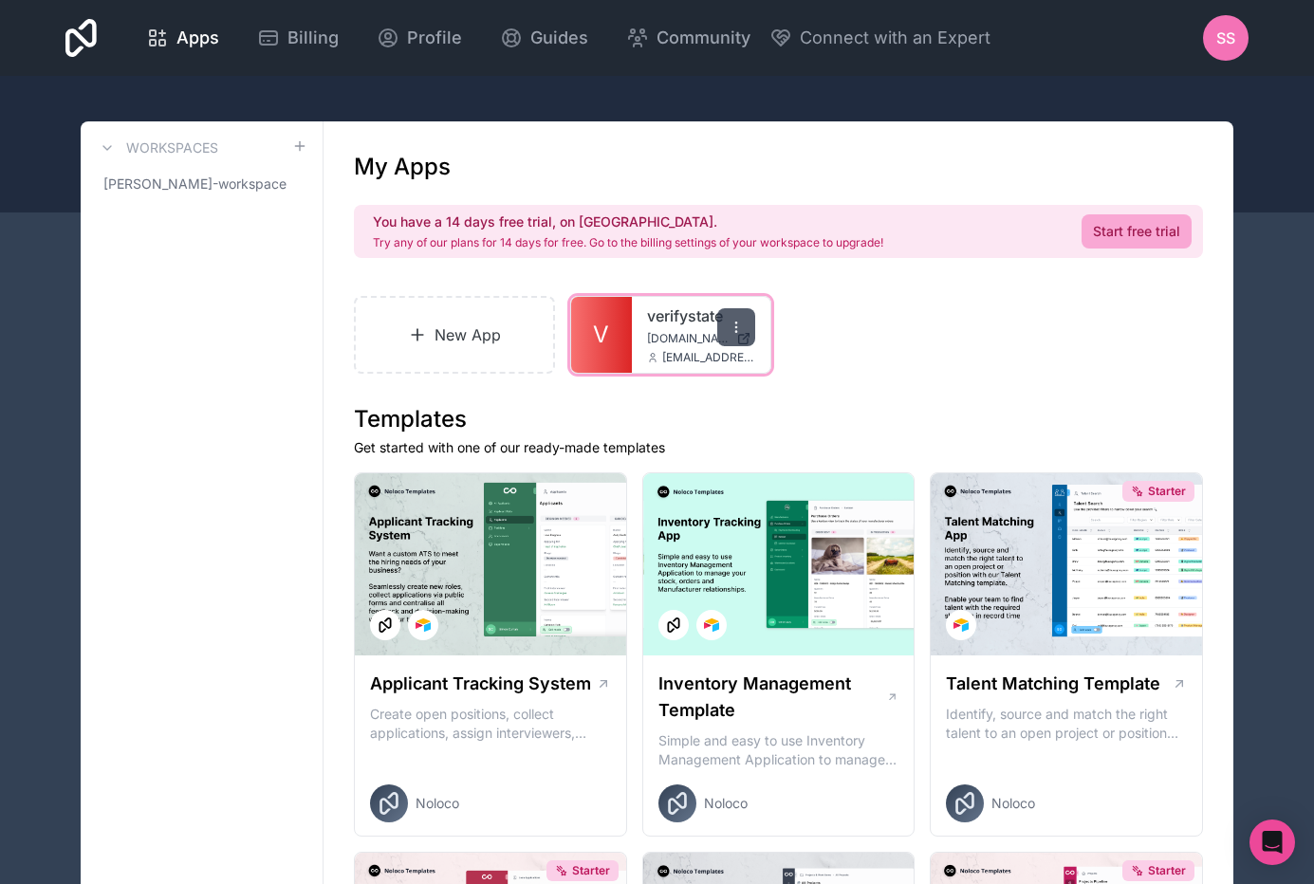
click at [737, 325] on icon at bounding box center [736, 327] width 15 height 15
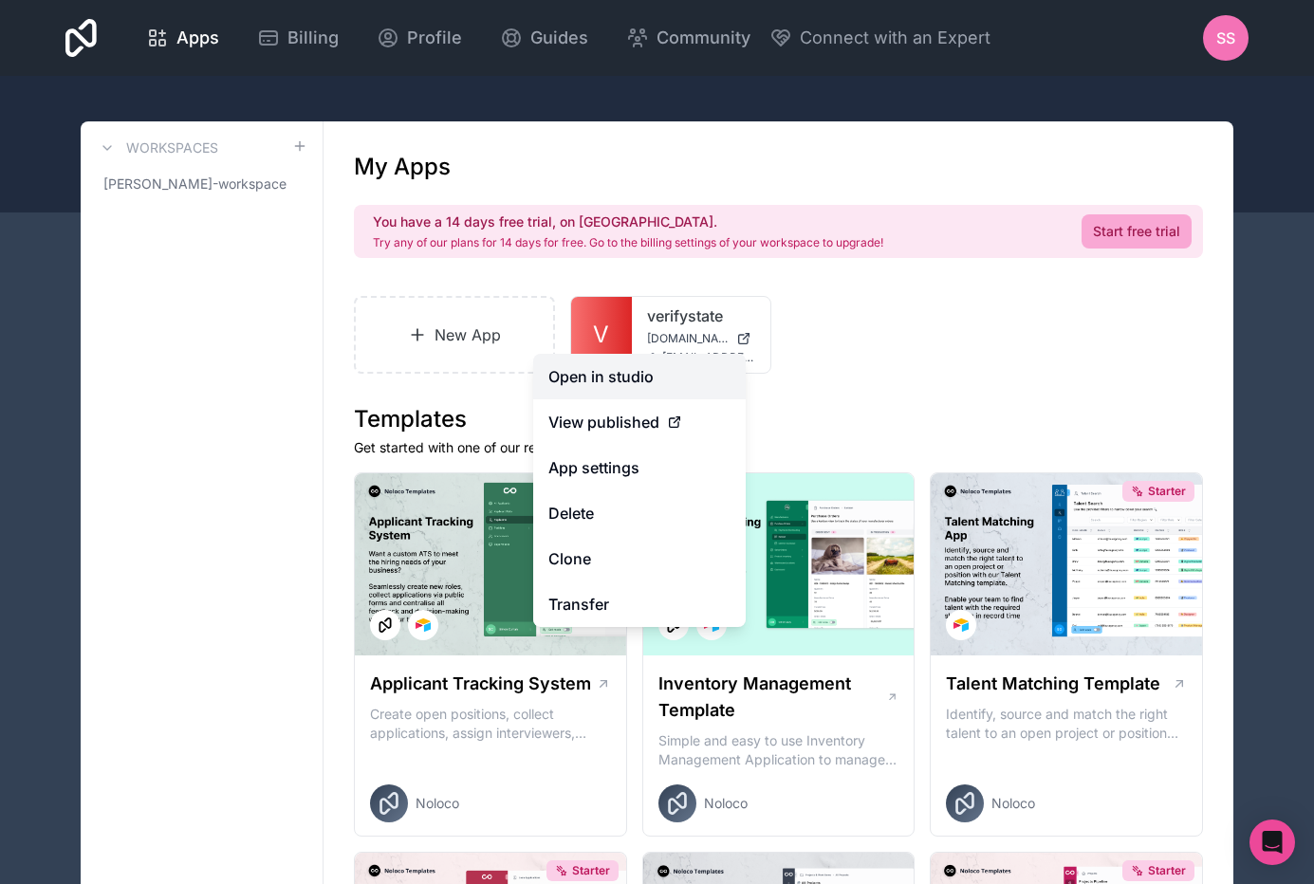
click at [658, 384] on link "Open in studio" at bounding box center [639, 377] width 213 height 46
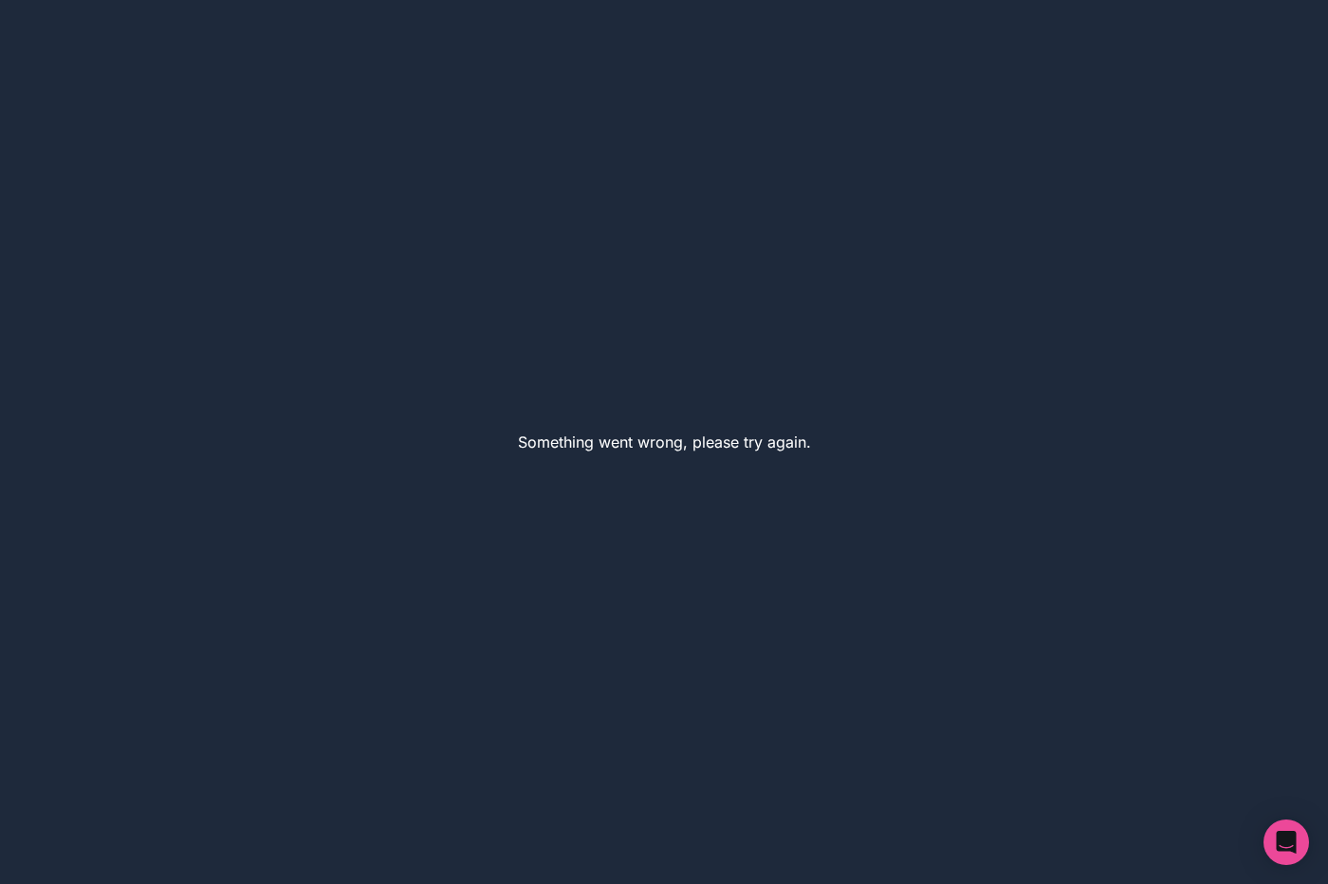
click at [86, 141] on div "Something went wrong, please try again." at bounding box center [664, 442] width 1328 height 884
